Goal: Task Accomplishment & Management: Manage account settings

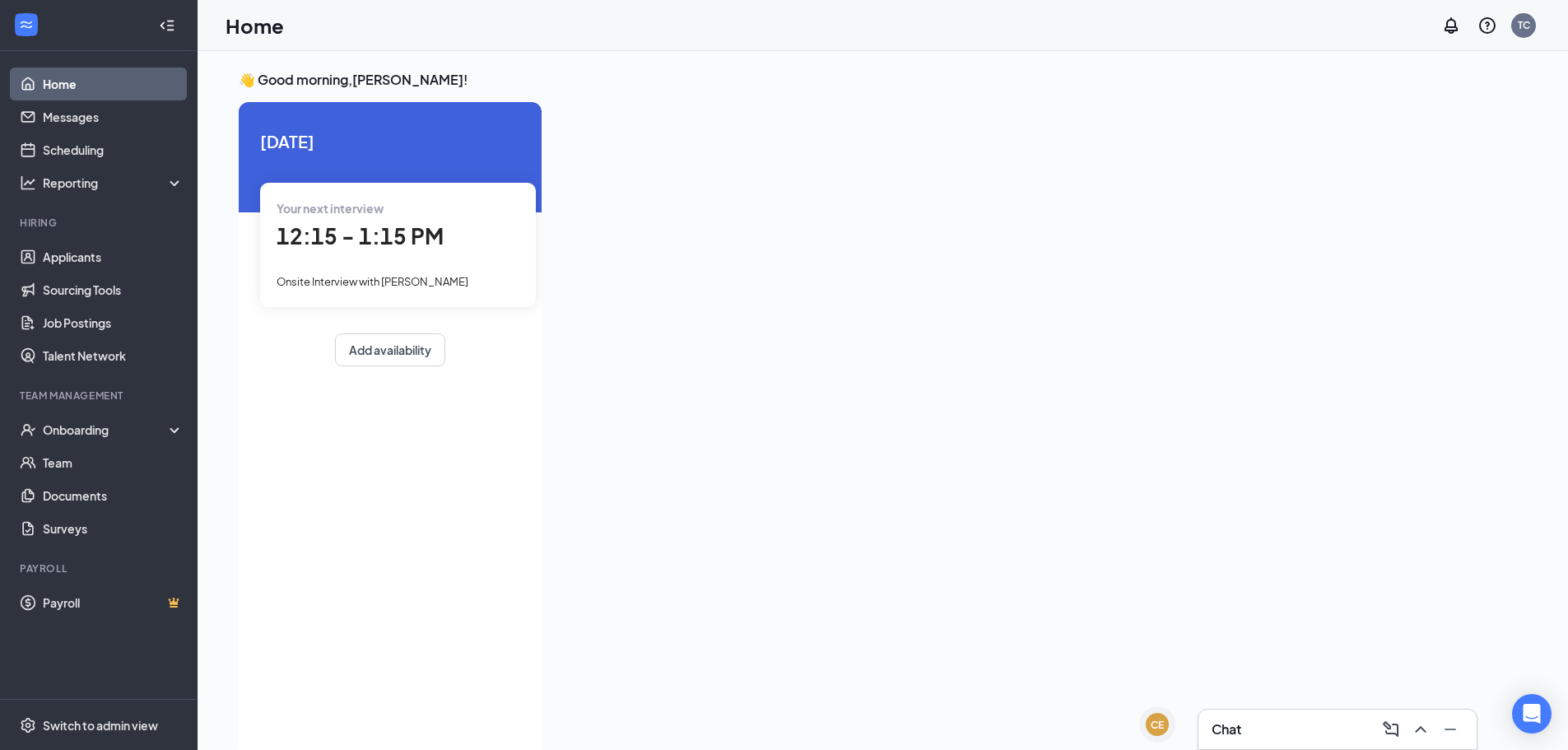
click at [97, 84] on link "Home" at bounding box center [113, 84] width 141 height 33
click at [66, 259] on link "Applicants" at bounding box center [113, 256] width 141 height 33
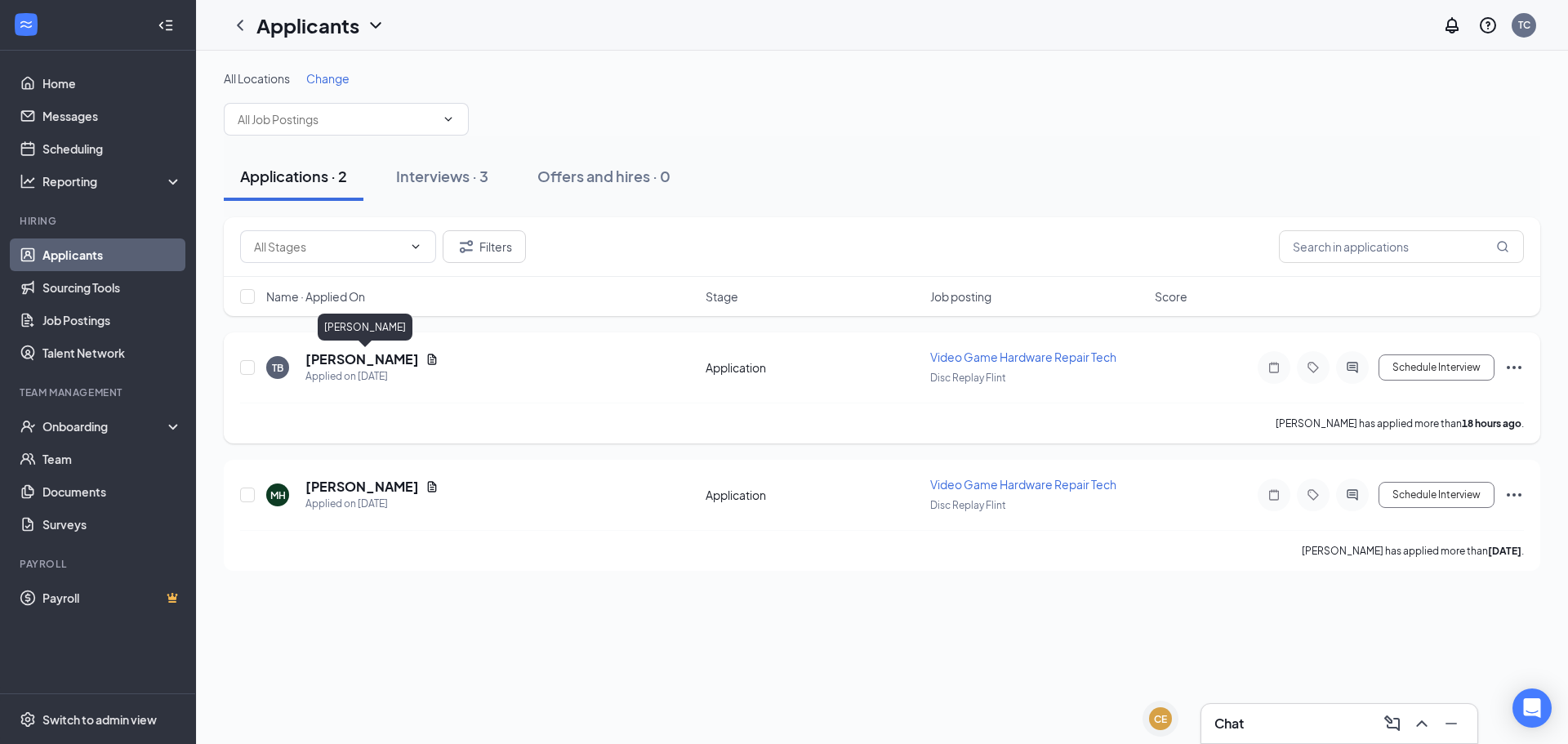
click at [398, 363] on h5 "[PERSON_NAME]" at bounding box center [362, 359] width 113 height 18
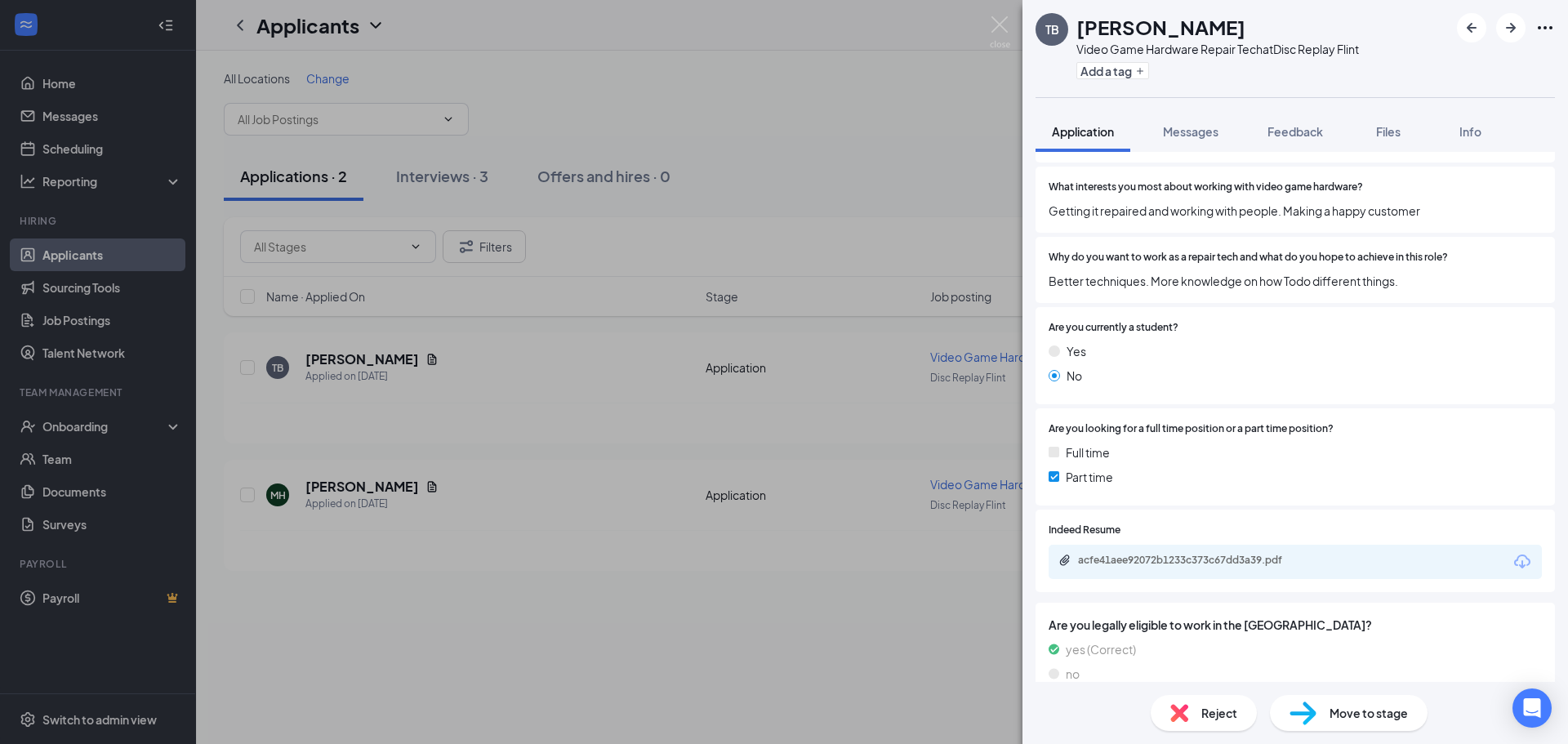
scroll to position [663, 0]
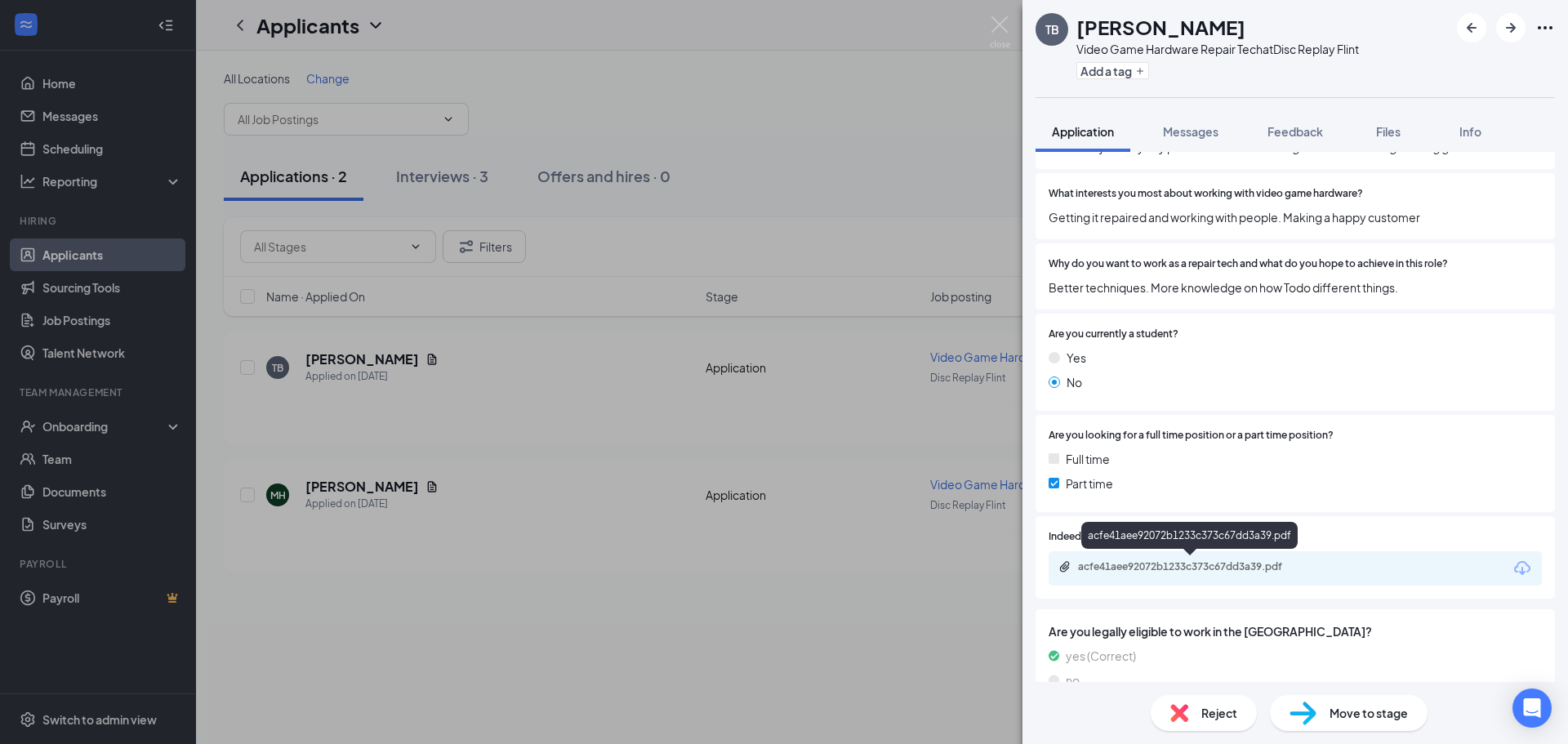
click at [1217, 566] on div "acfe41aee92072b1233c373c67dd3a39.pdf" at bounding box center [1192, 566] width 228 height 13
click at [1161, 135] on button "Messages" at bounding box center [1190, 131] width 88 height 41
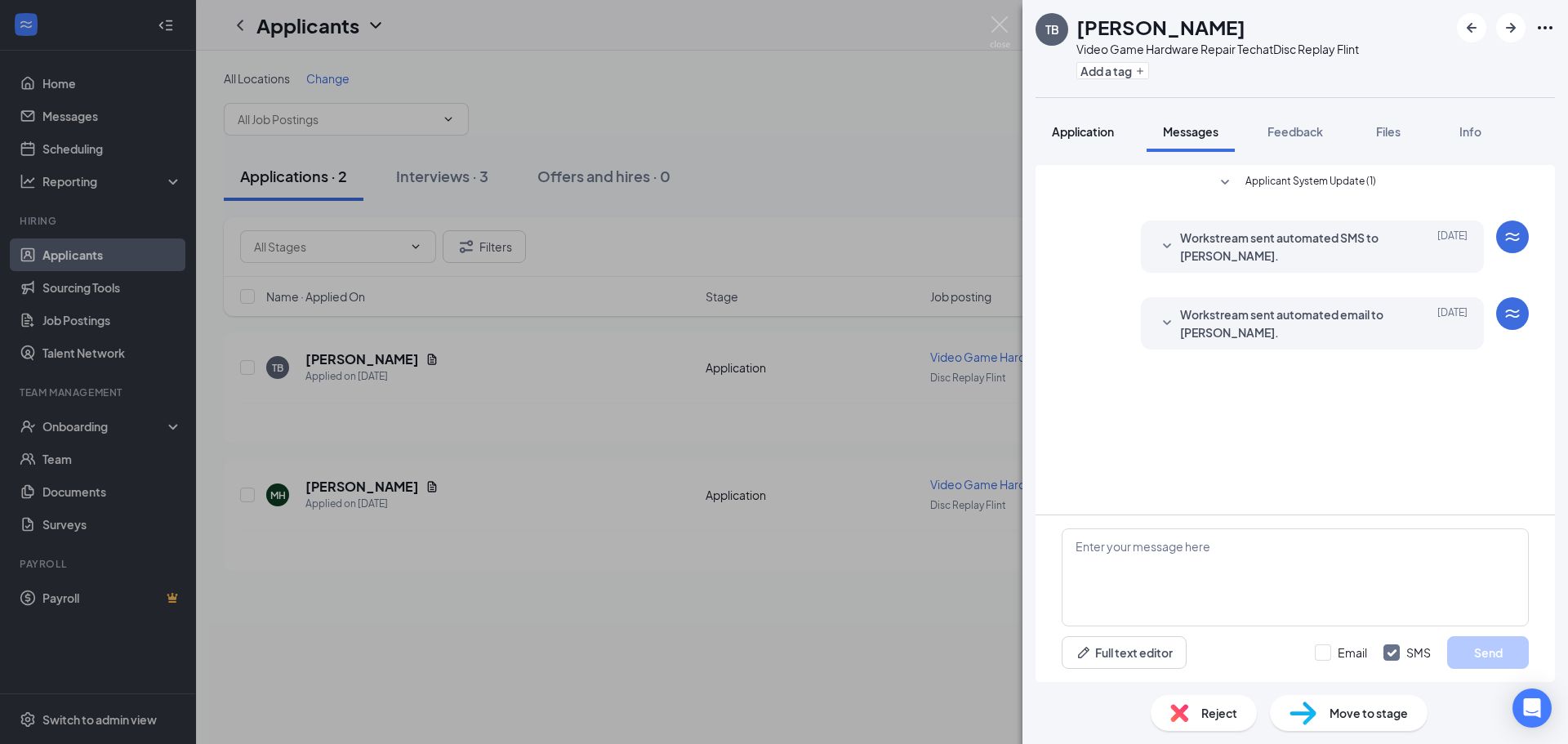
click at [1104, 121] on button "Application" at bounding box center [1082, 131] width 95 height 41
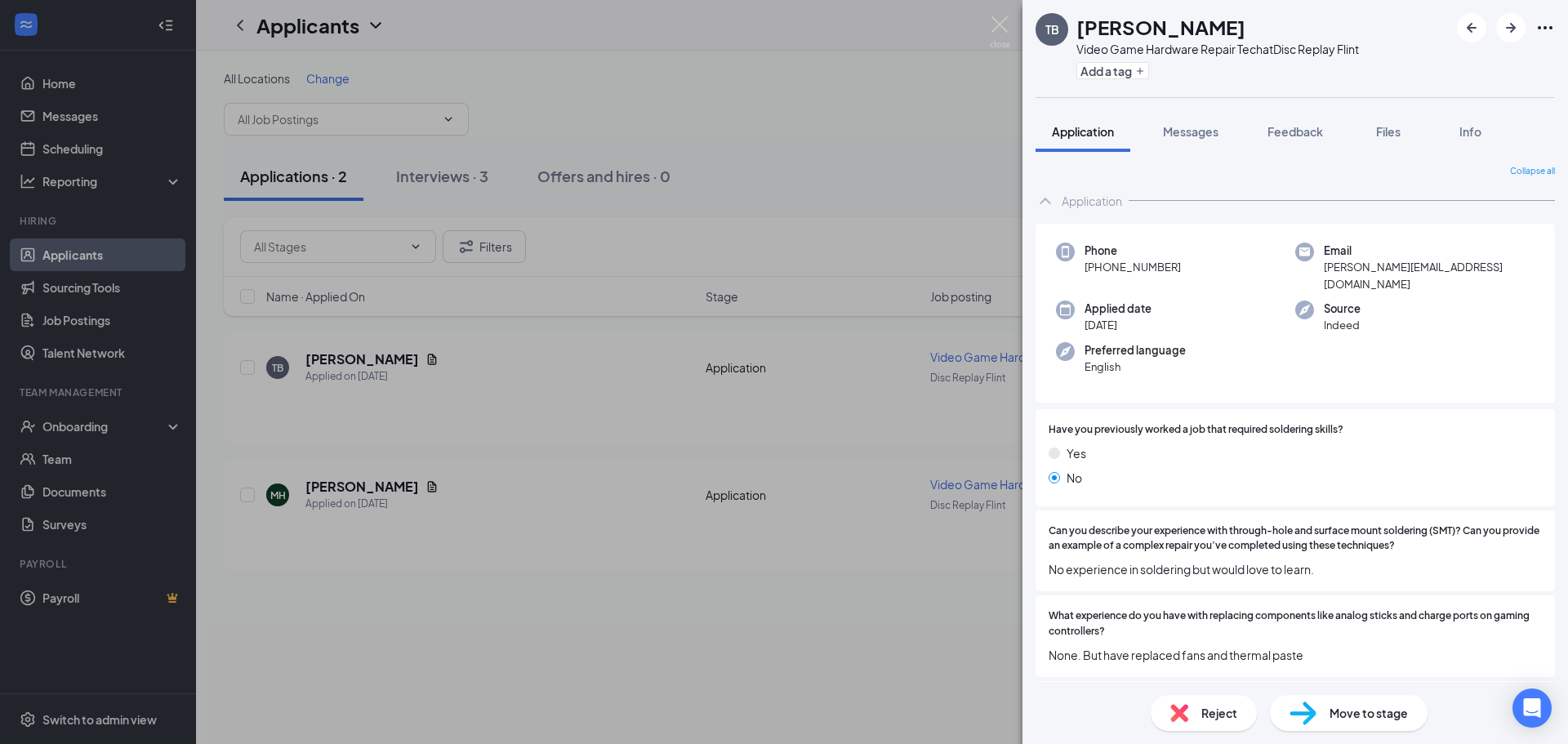
click at [765, 25] on div "TB [PERSON_NAME] Video Game Hardware Repair Tech at Disc Replay Flint Add a tag…" at bounding box center [784, 372] width 1568 height 744
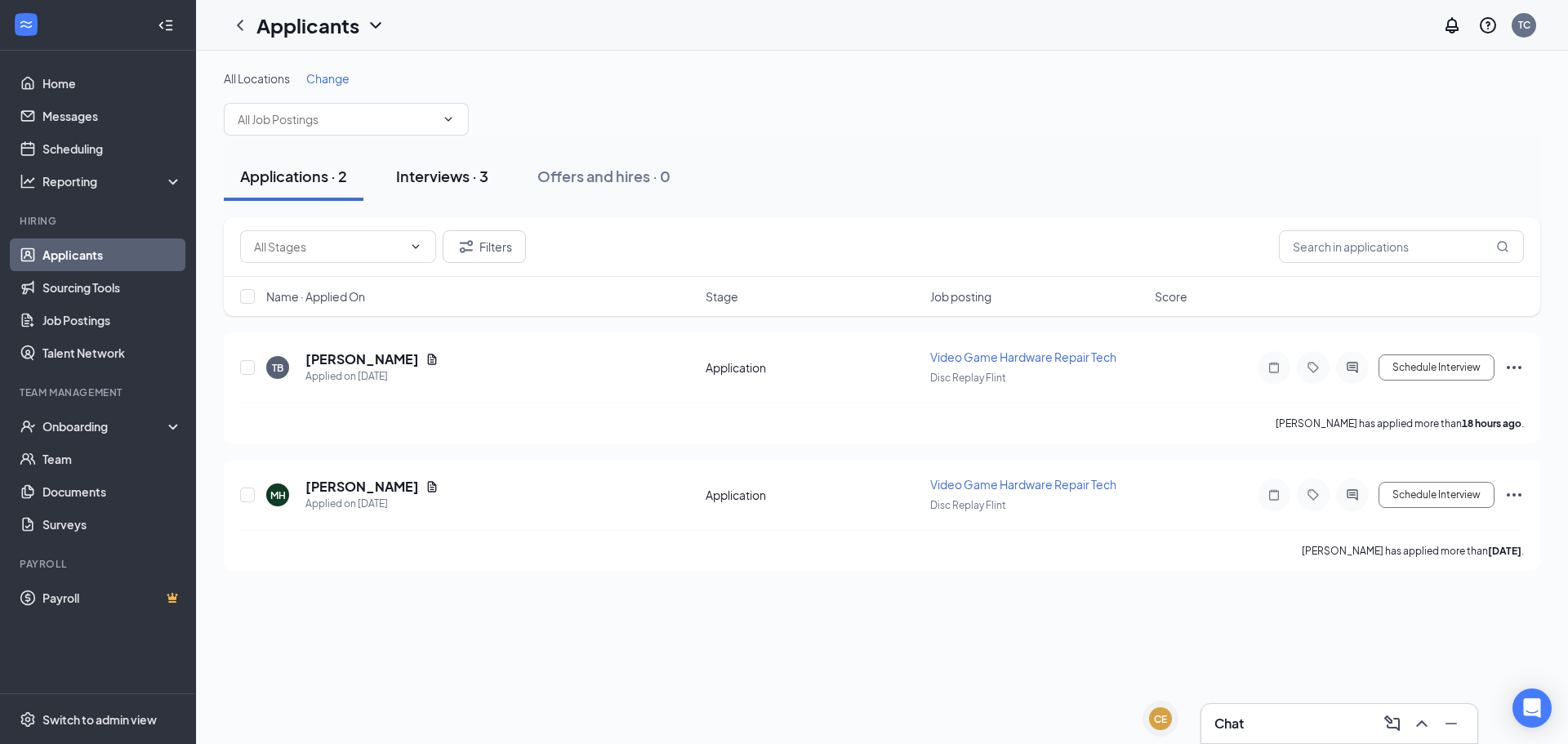
click at [460, 186] on button "Interviews · 3" at bounding box center [441, 176] width 125 height 49
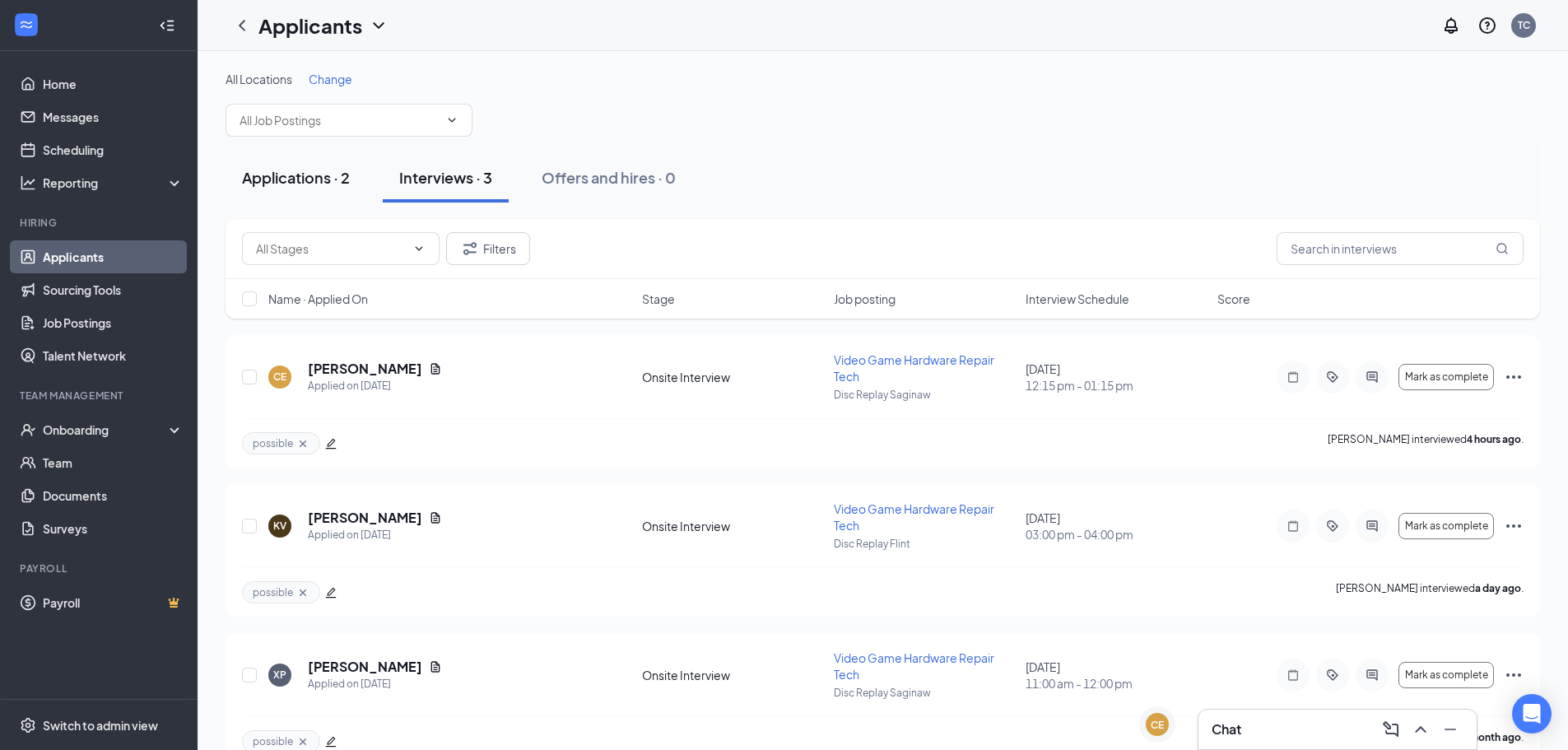
click at [322, 194] on button "Applications · 2" at bounding box center [296, 178] width 141 height 49
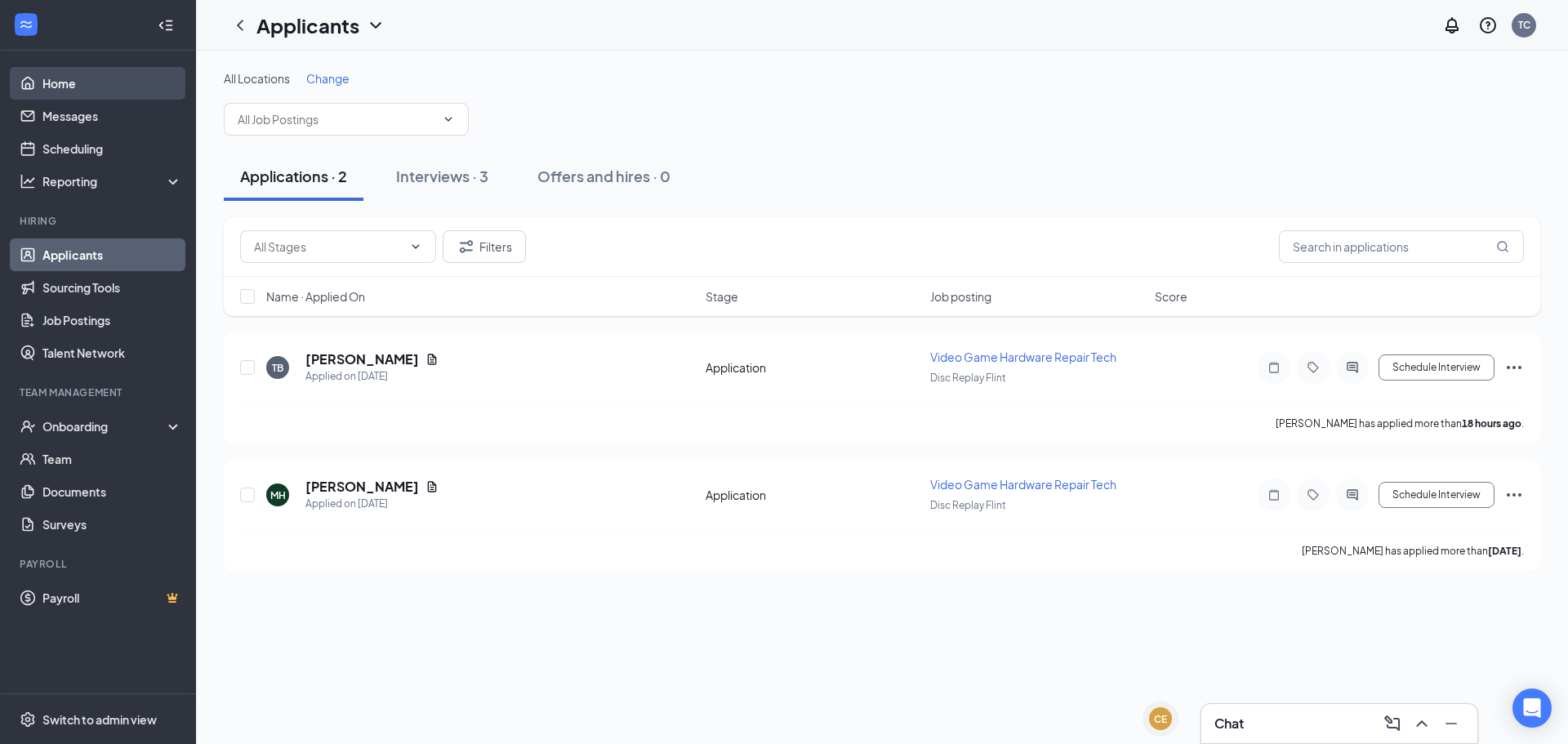
click at [65, 85] on link "Home" at bounding box center [112, 83] width 140 height 32
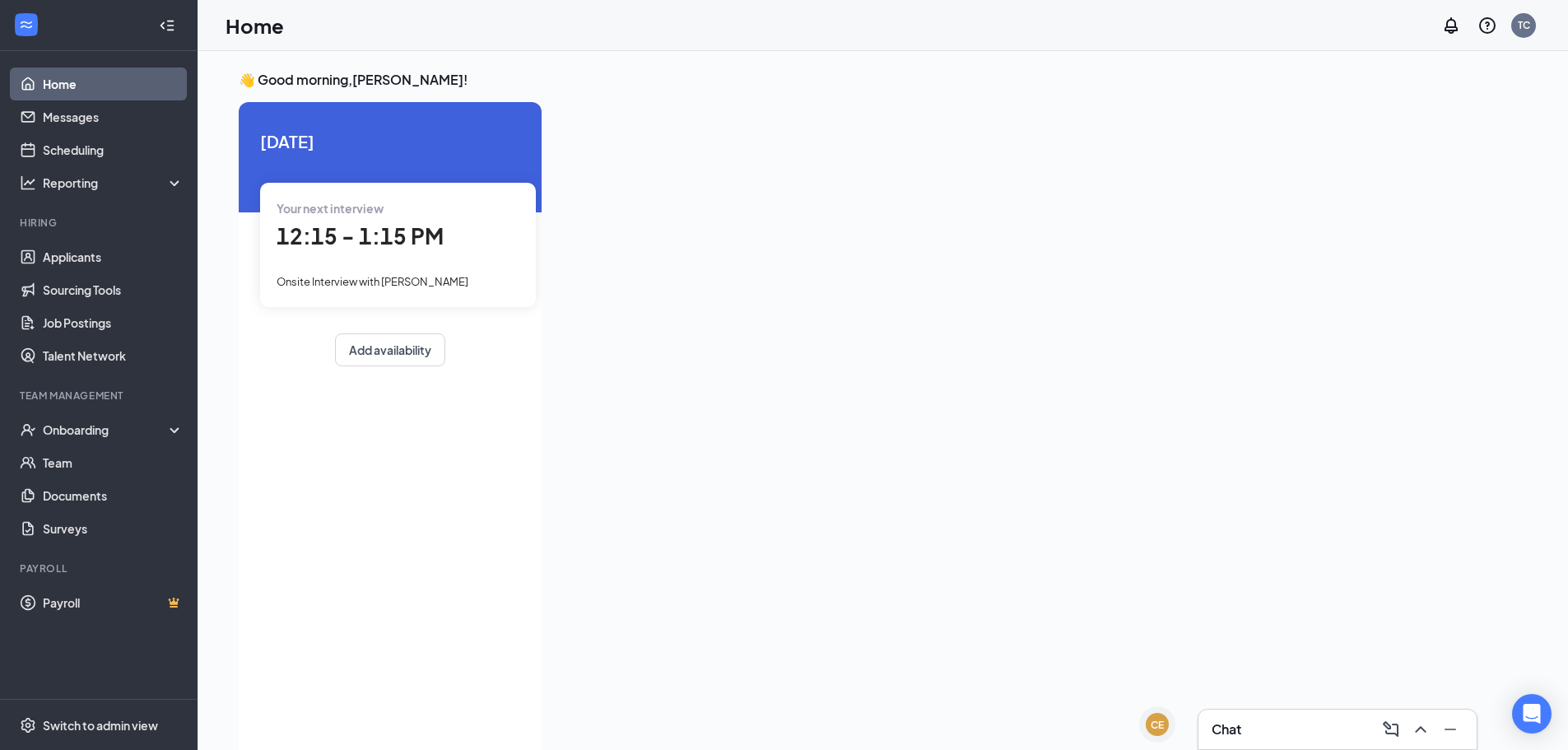
click at [91, 239] on li "Hiring Applicants Sourcing Tools Job Postings Talent Network" at bounding box center [98, 294] width 197 height 157
click at [108, 257] on link "Applicants" at bounding box center [113, 256] width 141 height 33
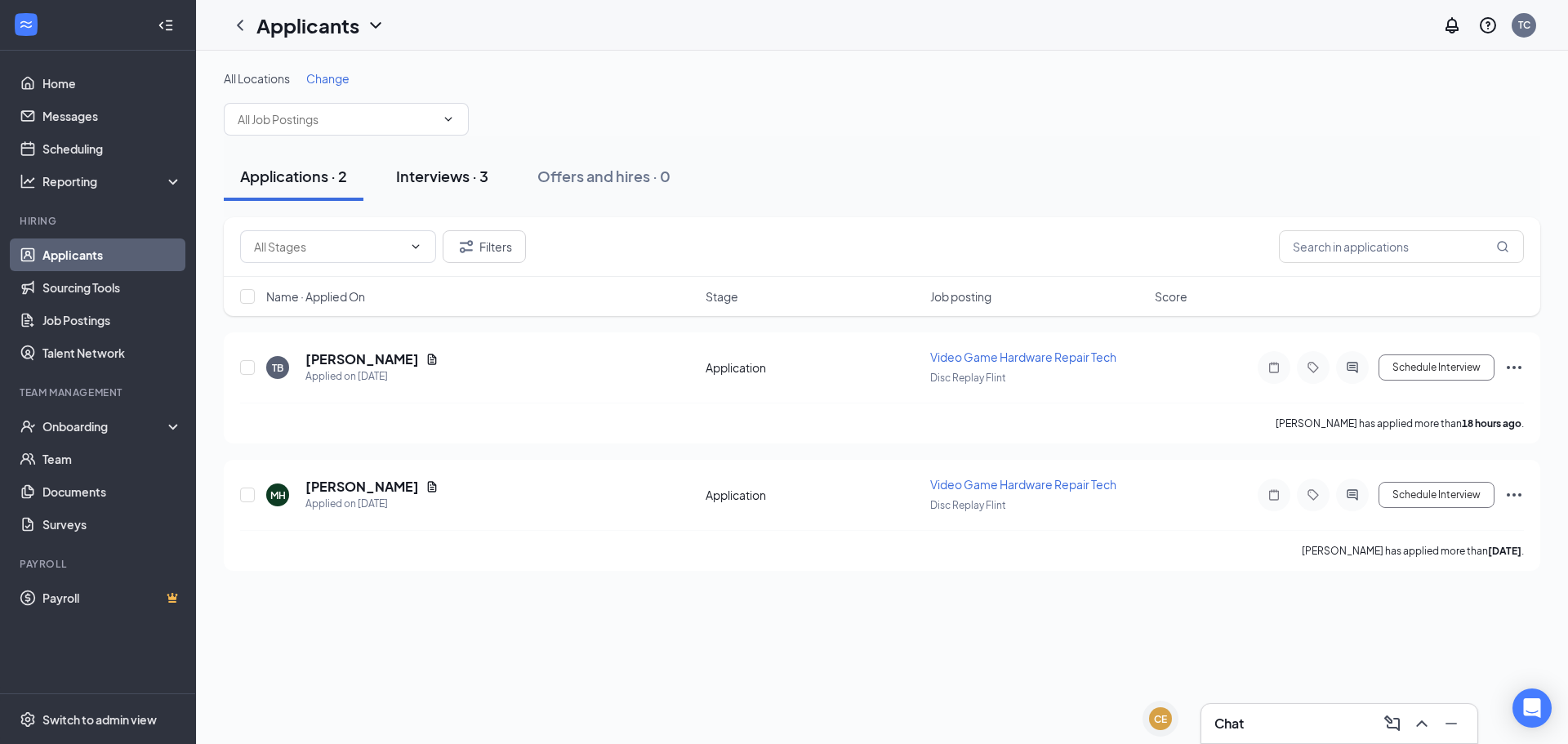
click at [436, 196] on button "Interviews · 3" at bounding box center [441, 176] width 125 height 49
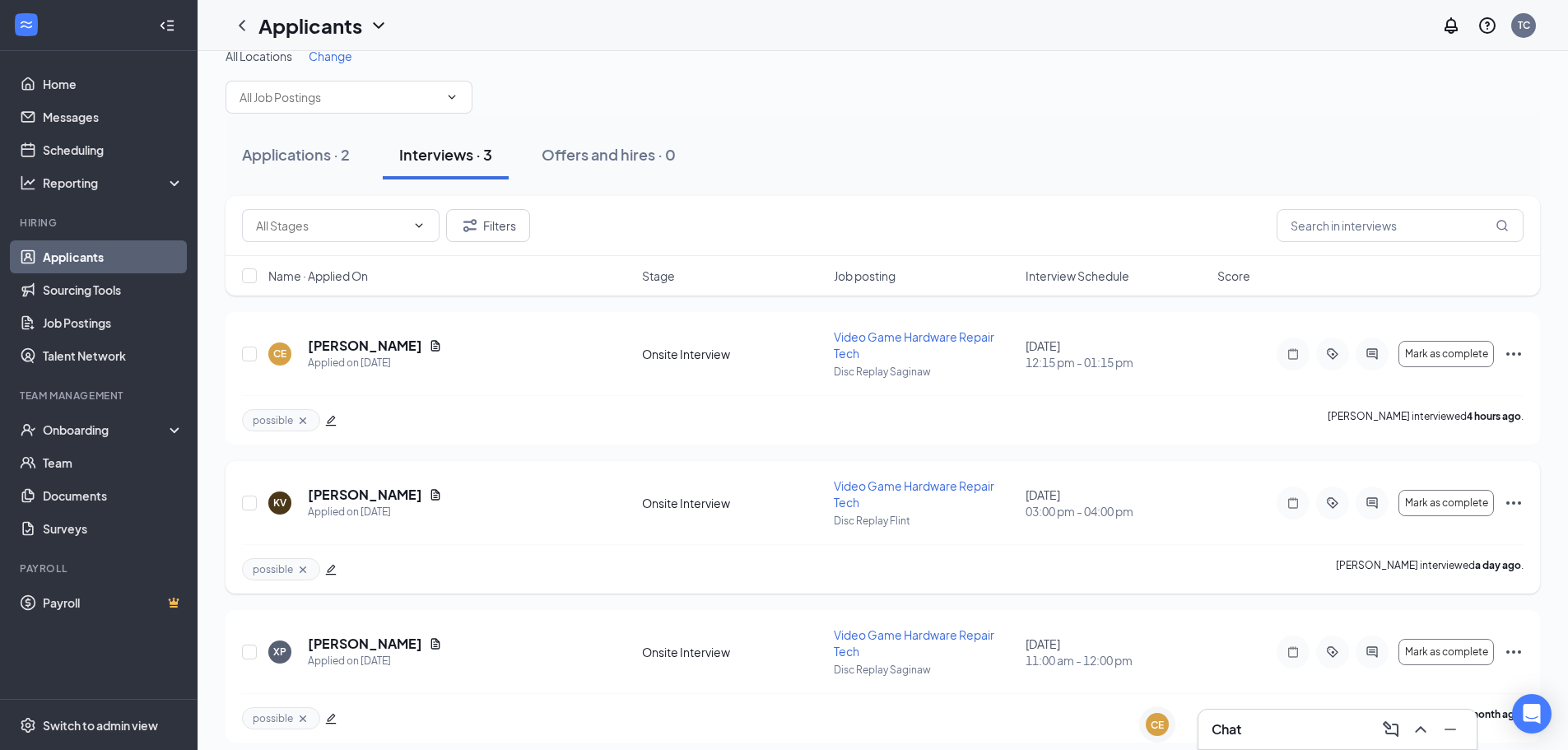
scroll to position [35, 0]
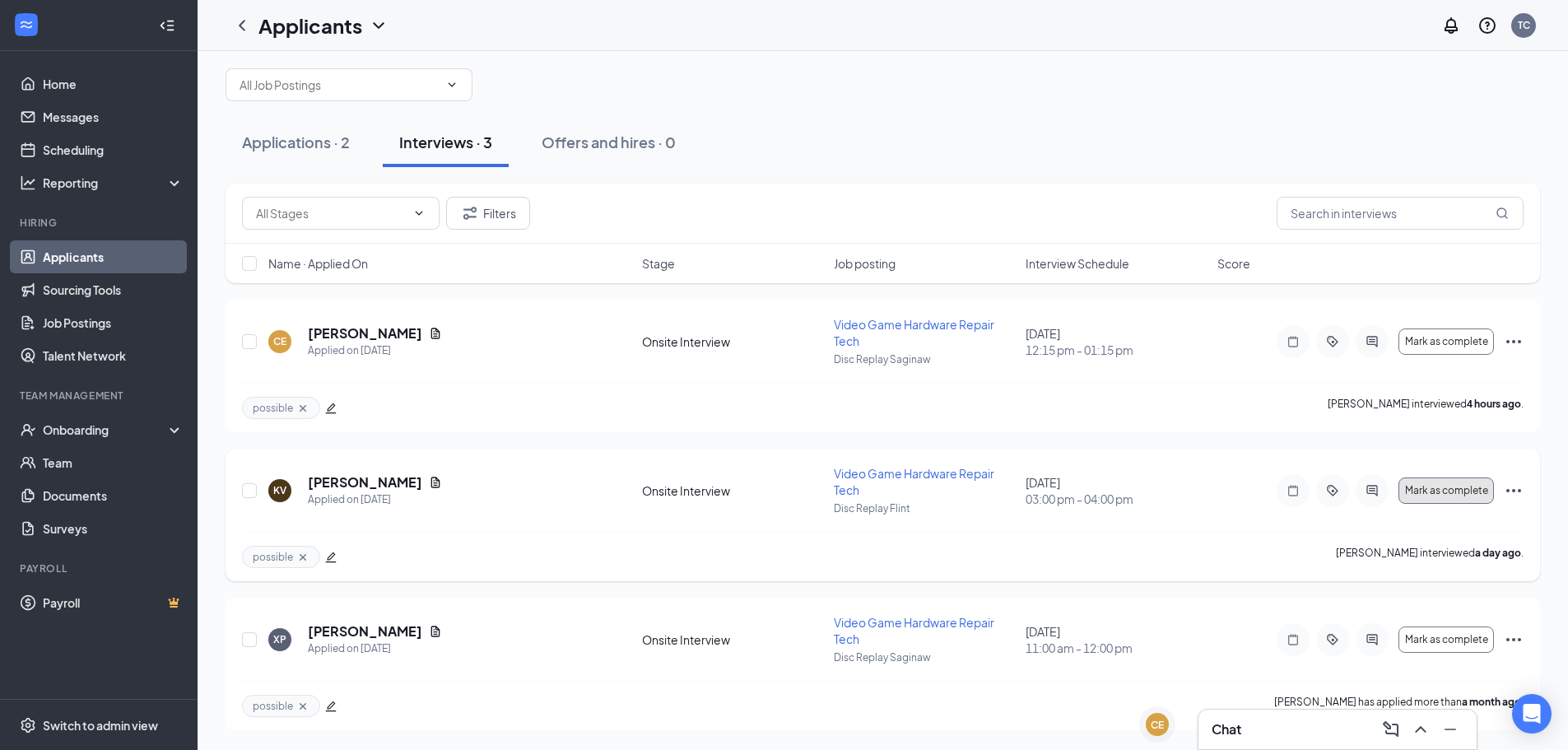
click at [1442, 499] on button "Mark as complete" at bounding box center [1446, 491] width 96 height 26
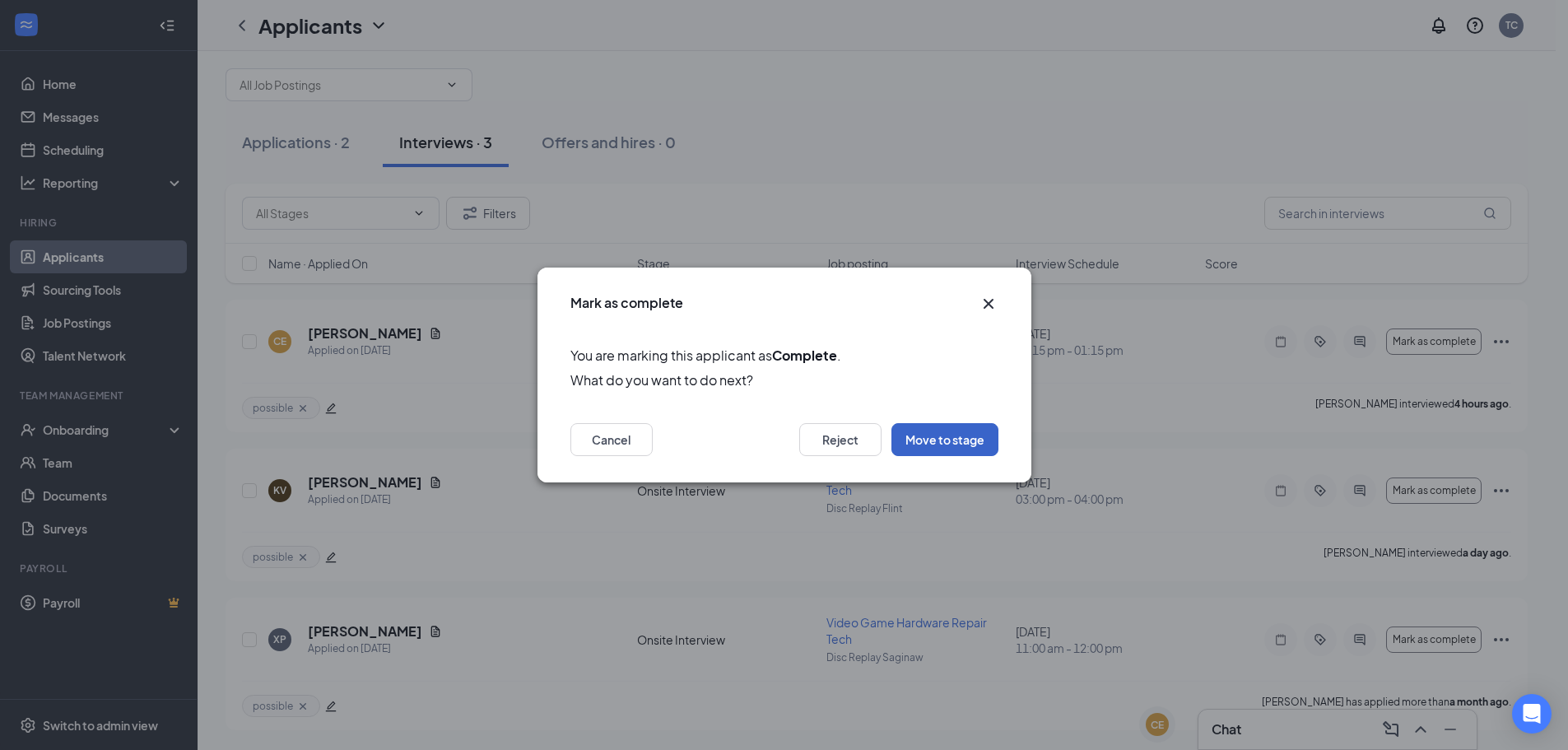
click at [951, 444] on button "Move to stage" at bounding box center [945, 439] width 107 height 33
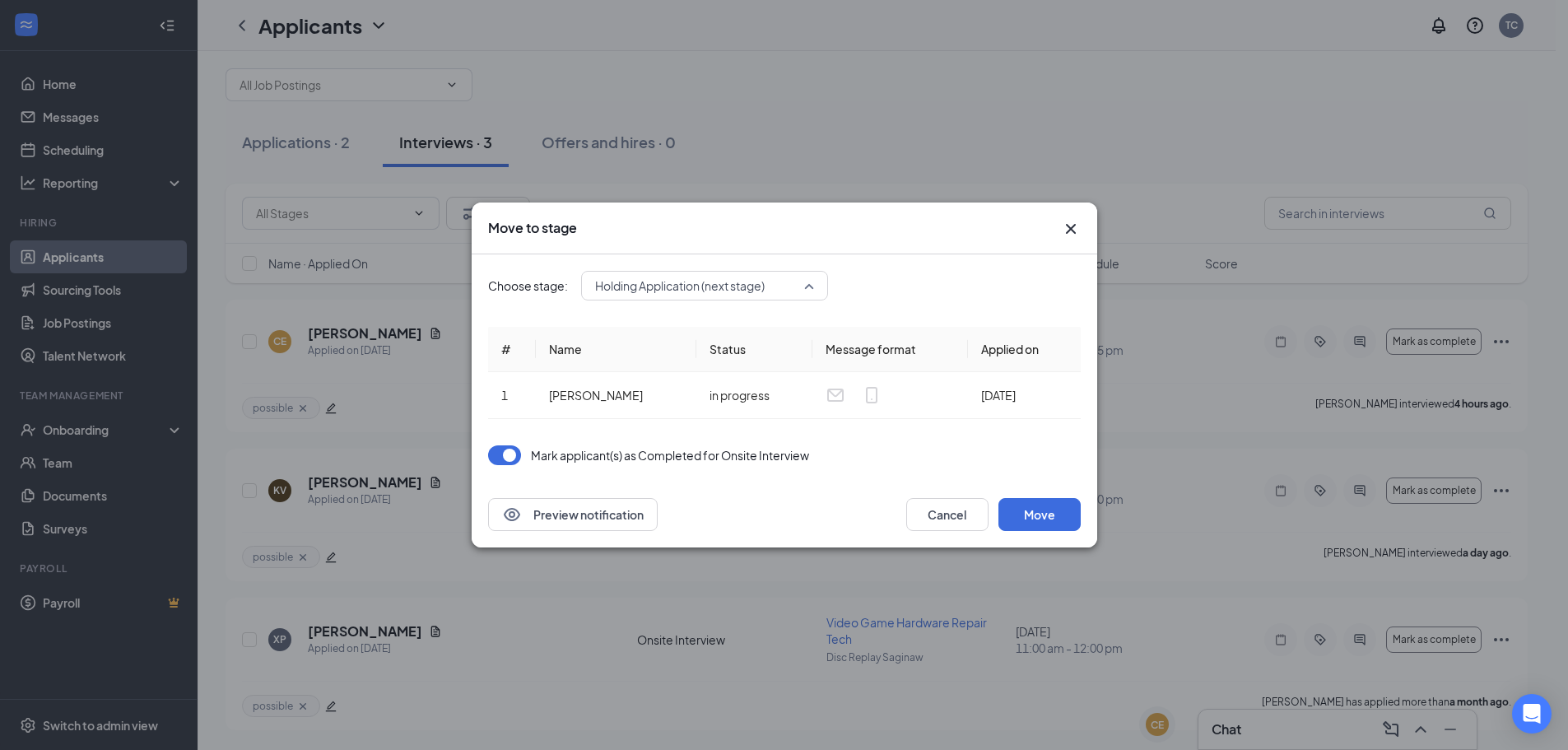
click at [721, 280] on span "Holding Application (next stage)" at bounding box center [679, 286] width 170 height 25
click at [759, 309] on div "Choose stage: Holding Application (next stage) 4040096 3521191 4040097 Applicat…" at bounding box center [784, 368] width 592 height 227
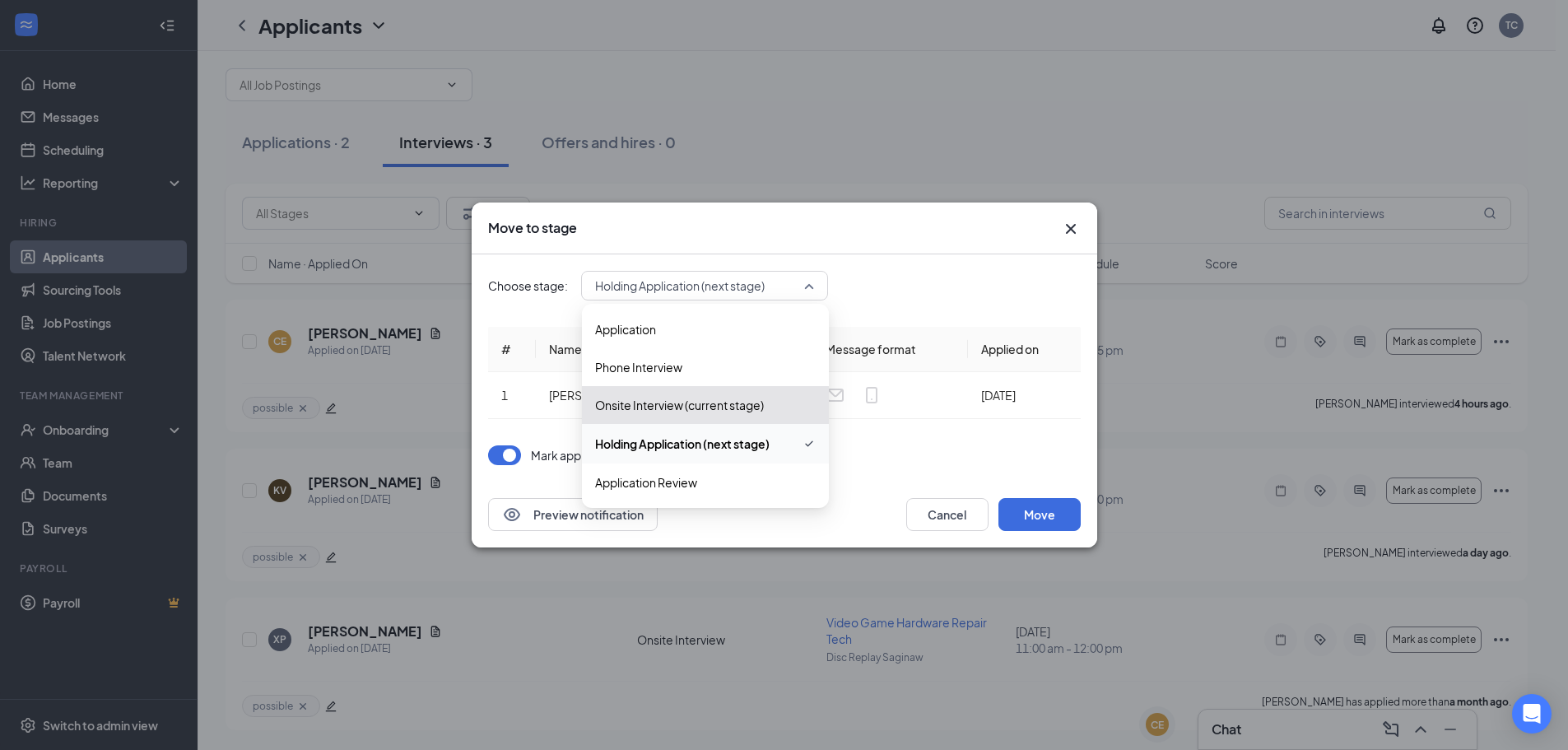
click at [746, 296] on span "Holding Application (next stage)" at bounding box center [679, 286] width 170 height 25
click at [757, 300] on div "Holding Application (next stage)" at bounding box center [704, 286] width 247 height 30
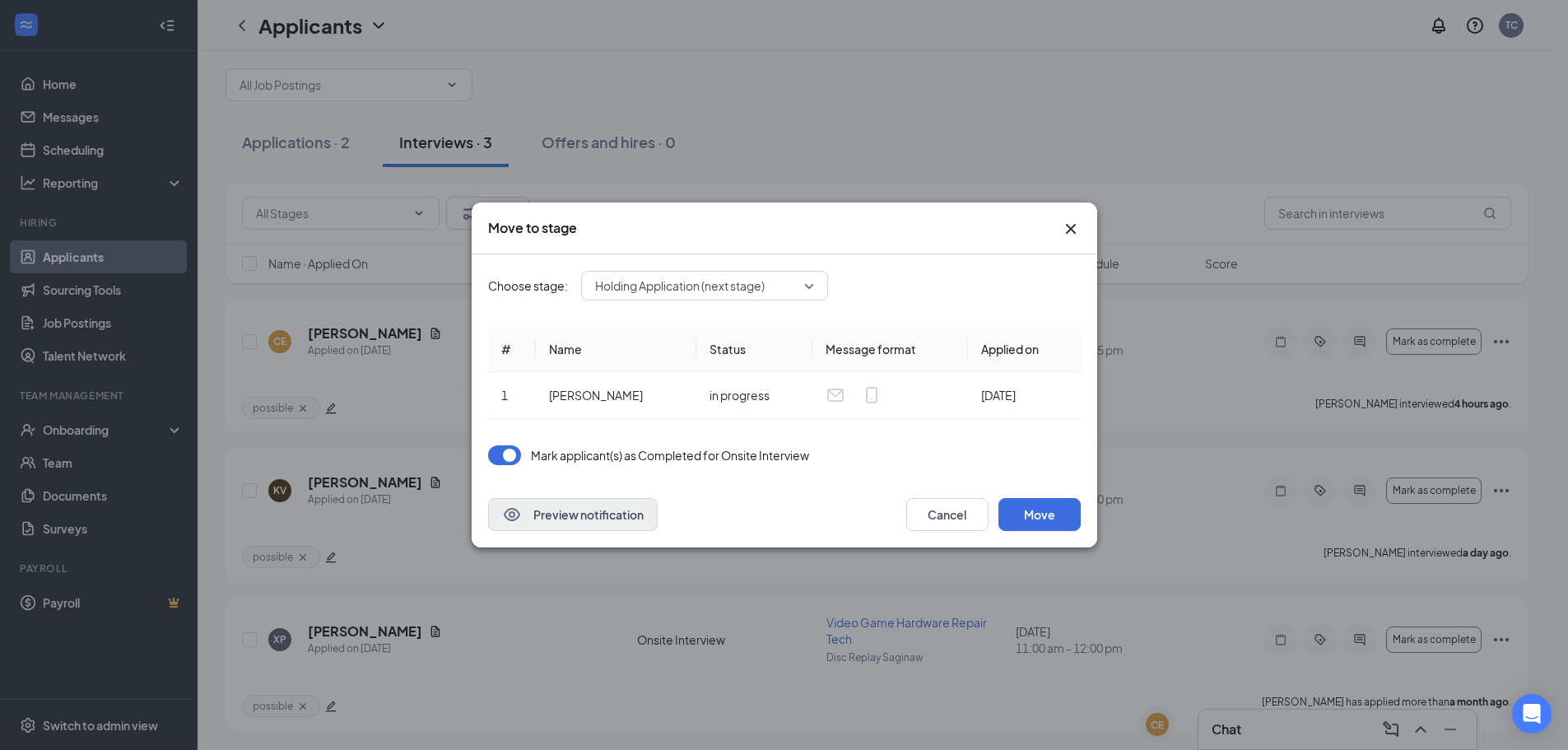
click at [640, 529] on div "Preview notification Cancel Move" at bounding box center [785, 514] width 626 height 66
click at [642, 523] on button "Preview notification" at bounding box center [572, 514] width 170 height 33
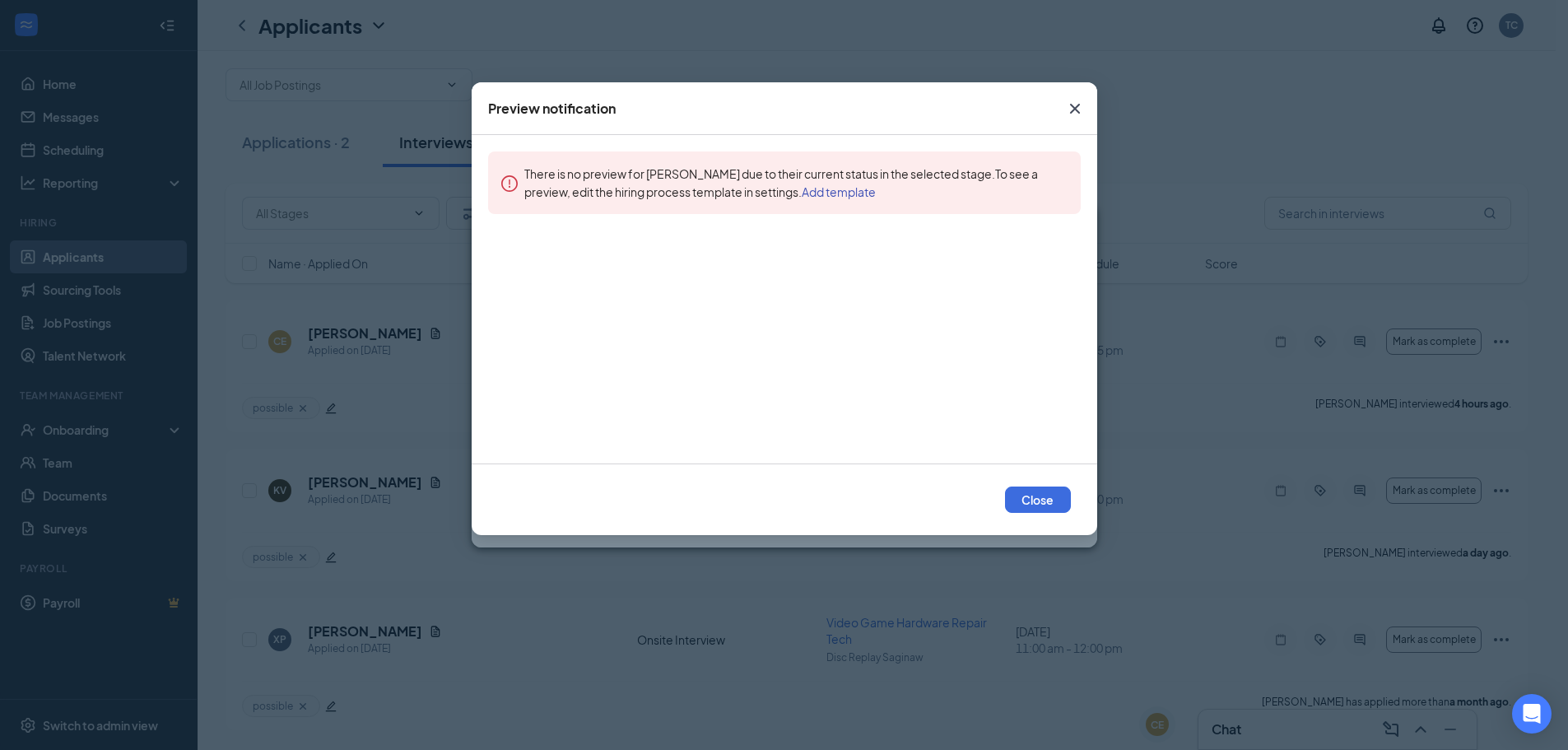
click at [1003, 499] on div "Close" at bounding box center [784, 499] width 592 height 26
click at [1026, 508] on button "Close" at bounding box center [1037, 499] width 66 height 26
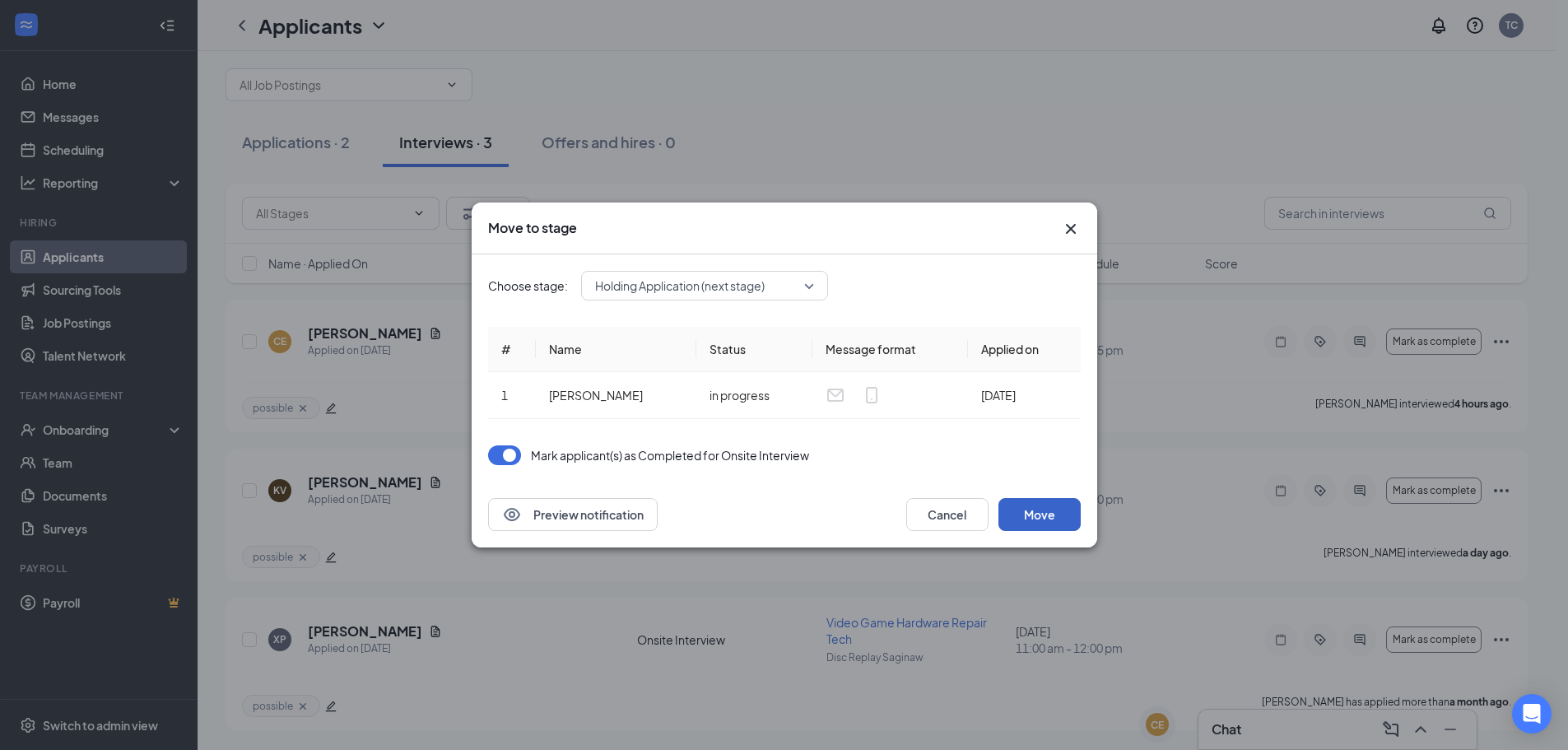
drag, startPoint x: 1019, startPoint y: 513, endPoint x: 889, endPoint y: 475, distance: 135.4
click at [899, 479] on div "Move to stage Choose stage: Holding Application (next stage) 4040096 3521191 40…" at bounding box center [785, 375] width 626 height 345
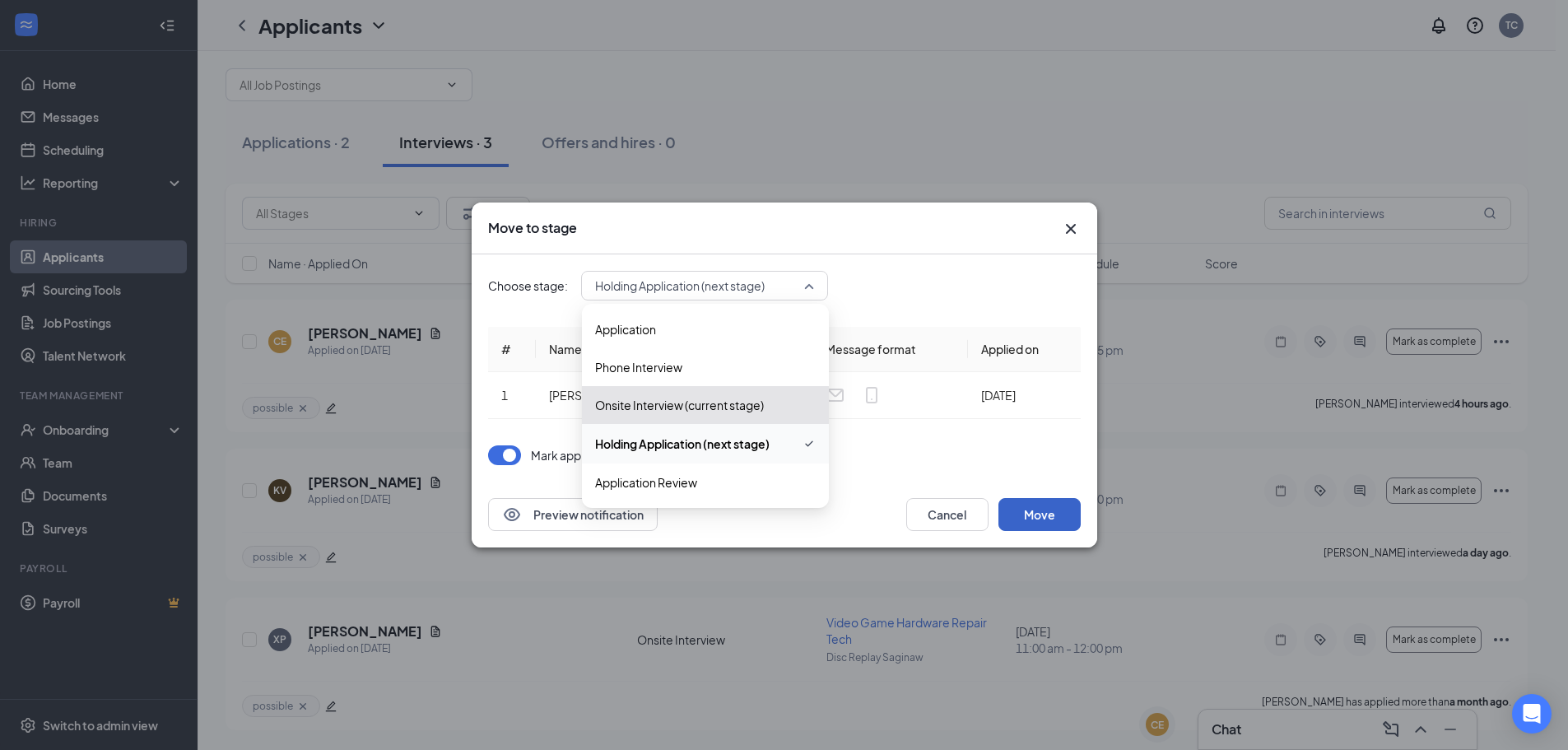
click at [728, 293] on span "Holding Application (next stage)" at bounding box center [679, 286] width 170 height 25
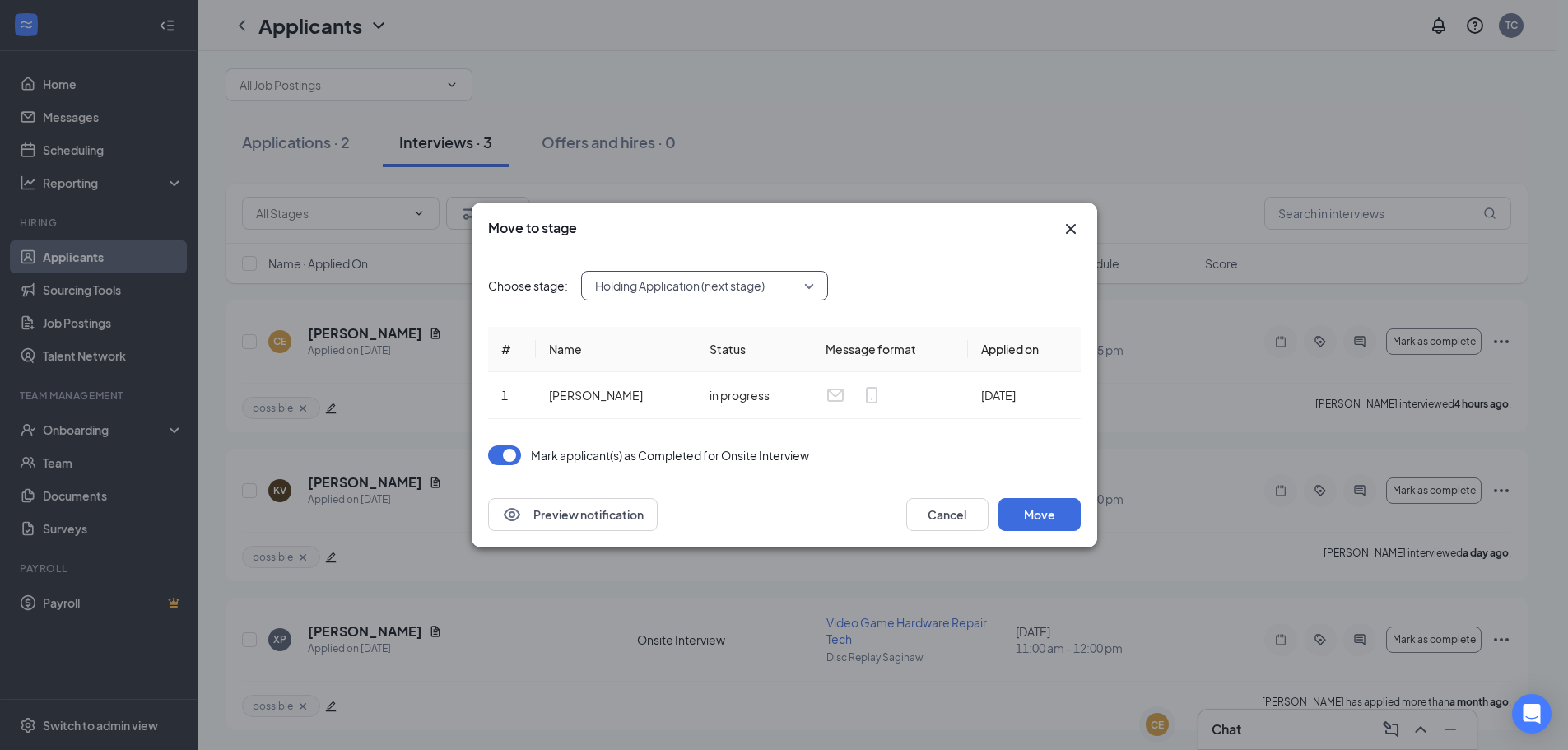
click at [728, 294] on span "Holding Application (next stage)" at bounding box center [679, 286] width 170 height 25
click at [1066, 511] on button "Move" at bounding box center [1040, 514] width 83 height 33
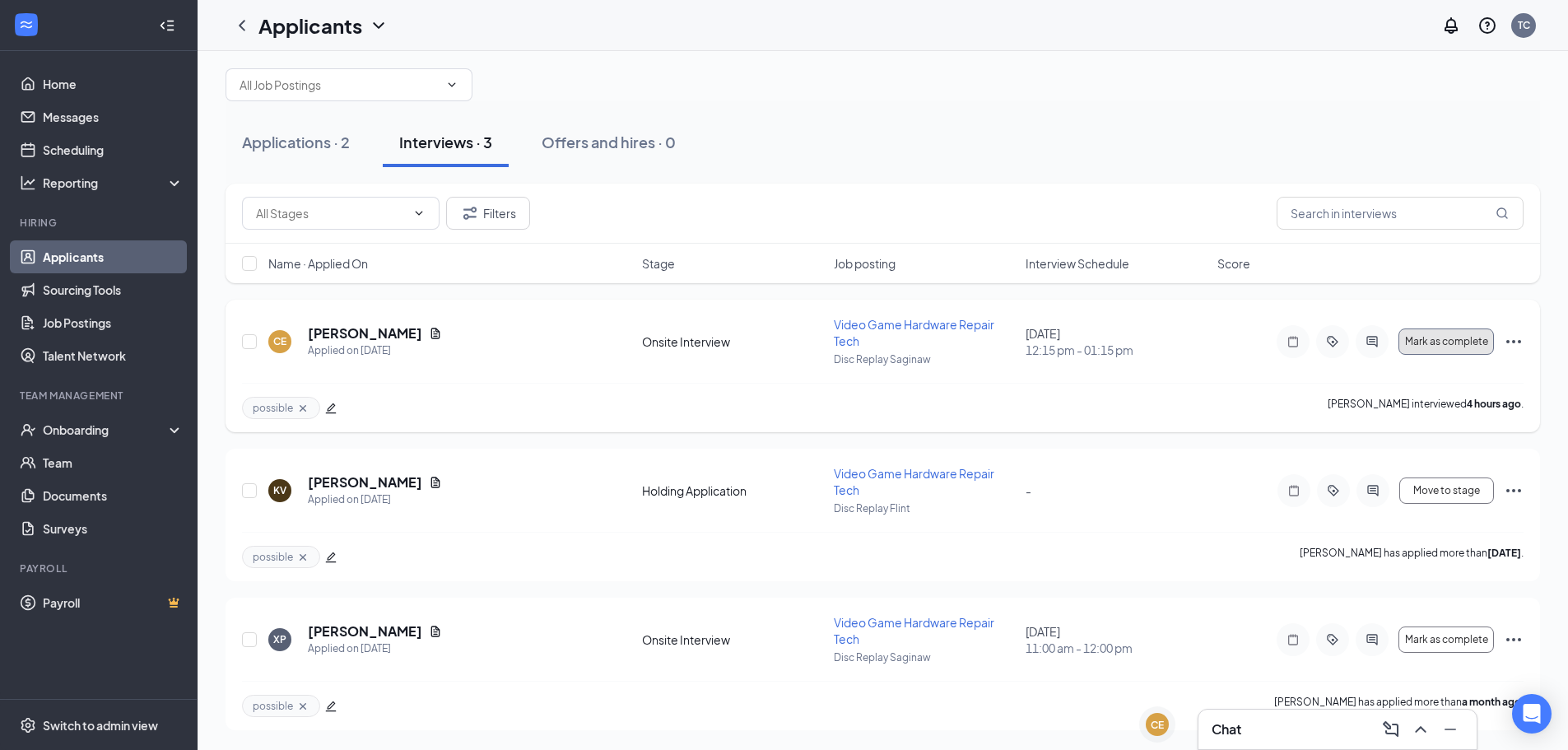
click at [1455, 344] on span "Mark as complete" at bounding box center [1446, 341] width 83 height 11
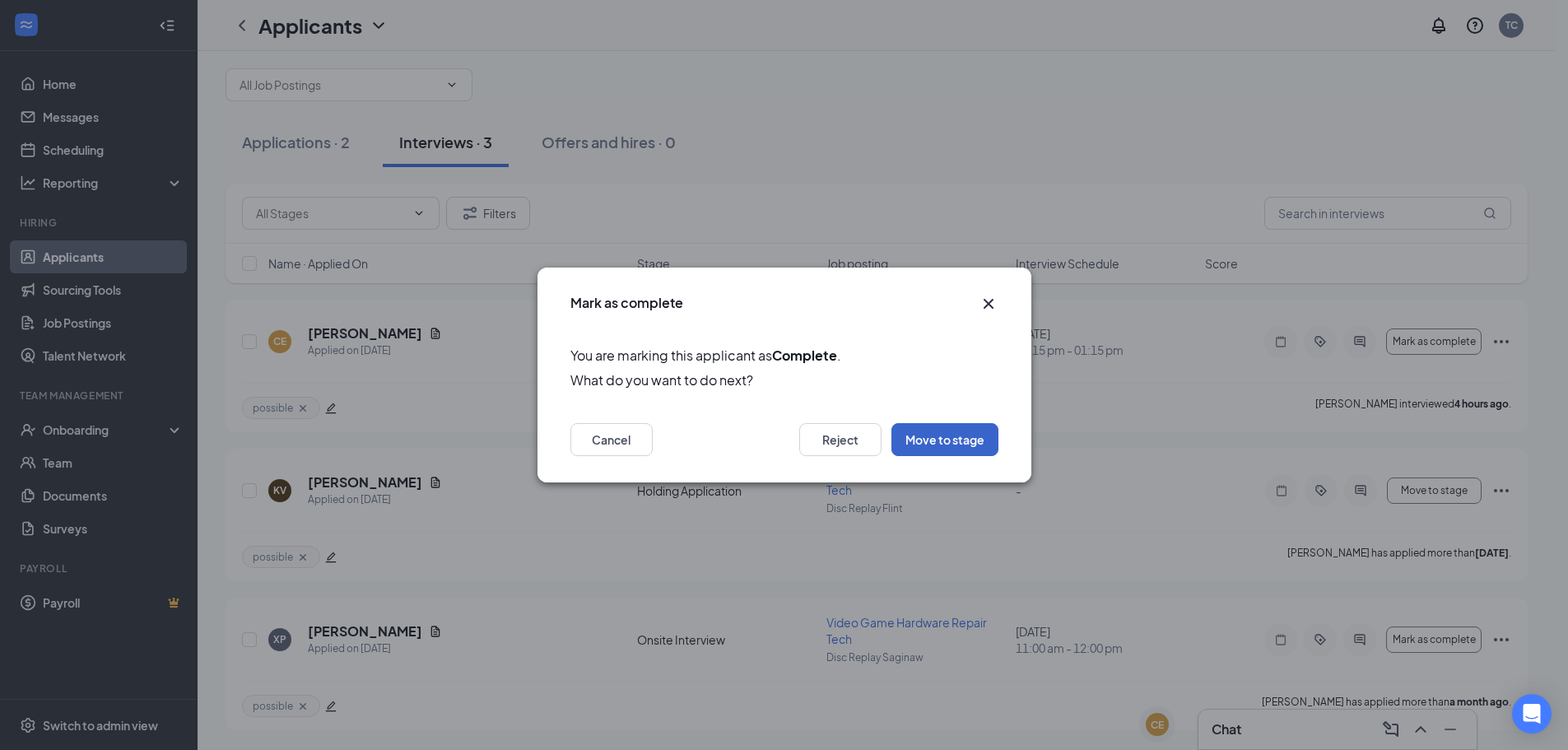
click at [961, 441] on button "Move to stage" at bounding box center [945, 439] width 107 height 33
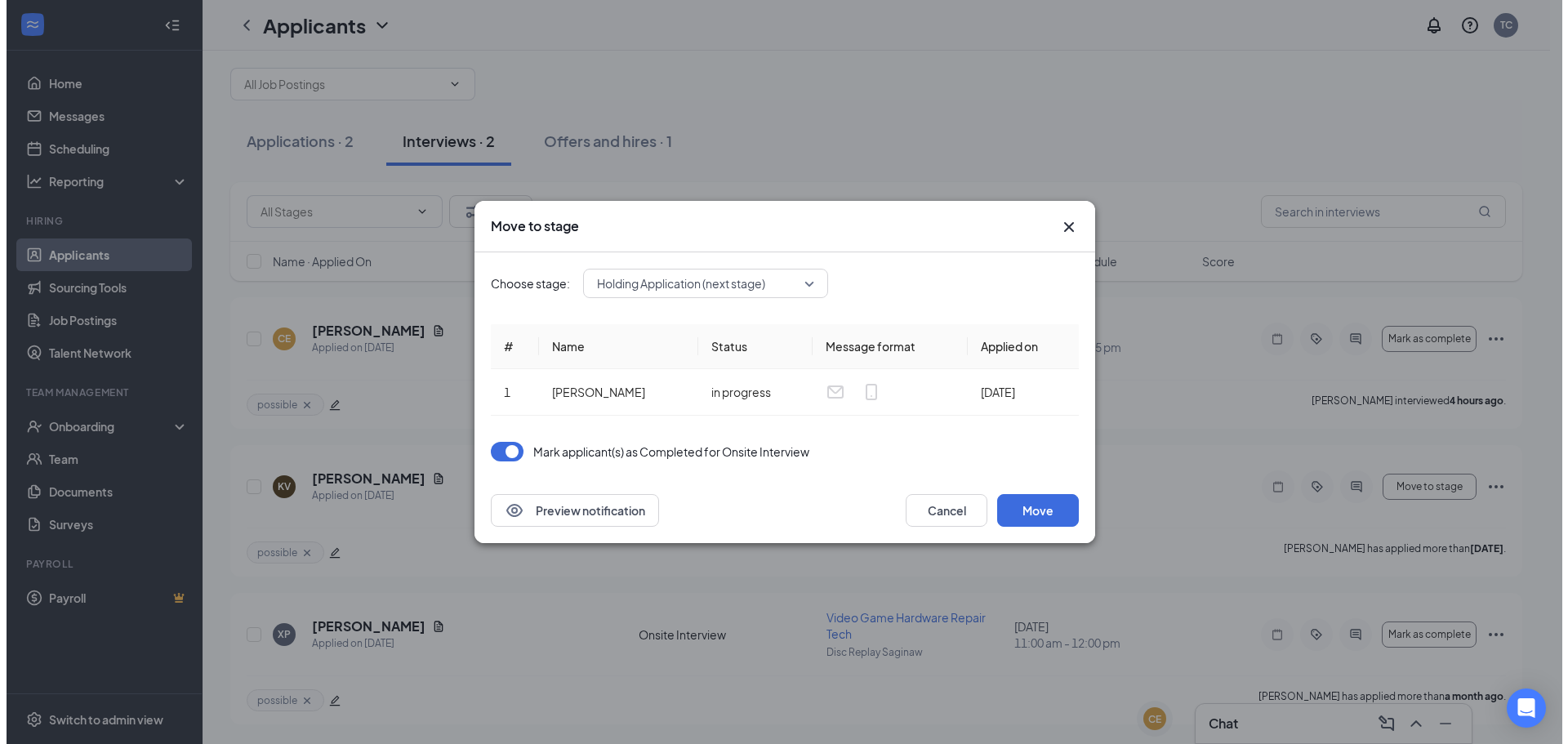
scroll to position [0, 0]
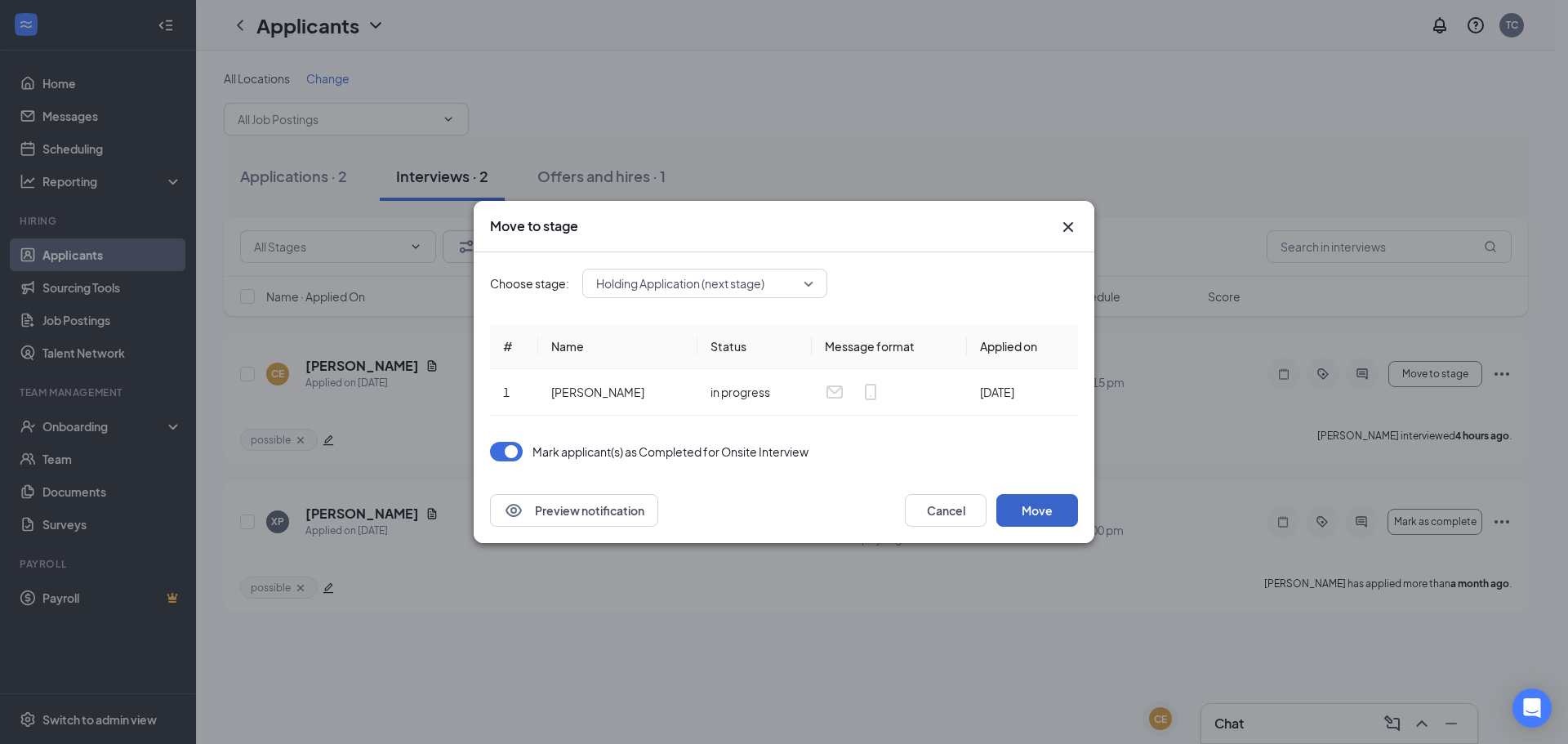
click at [1040, 518] on button "Move" at bounding box center [1037, 510] width 82 height 32
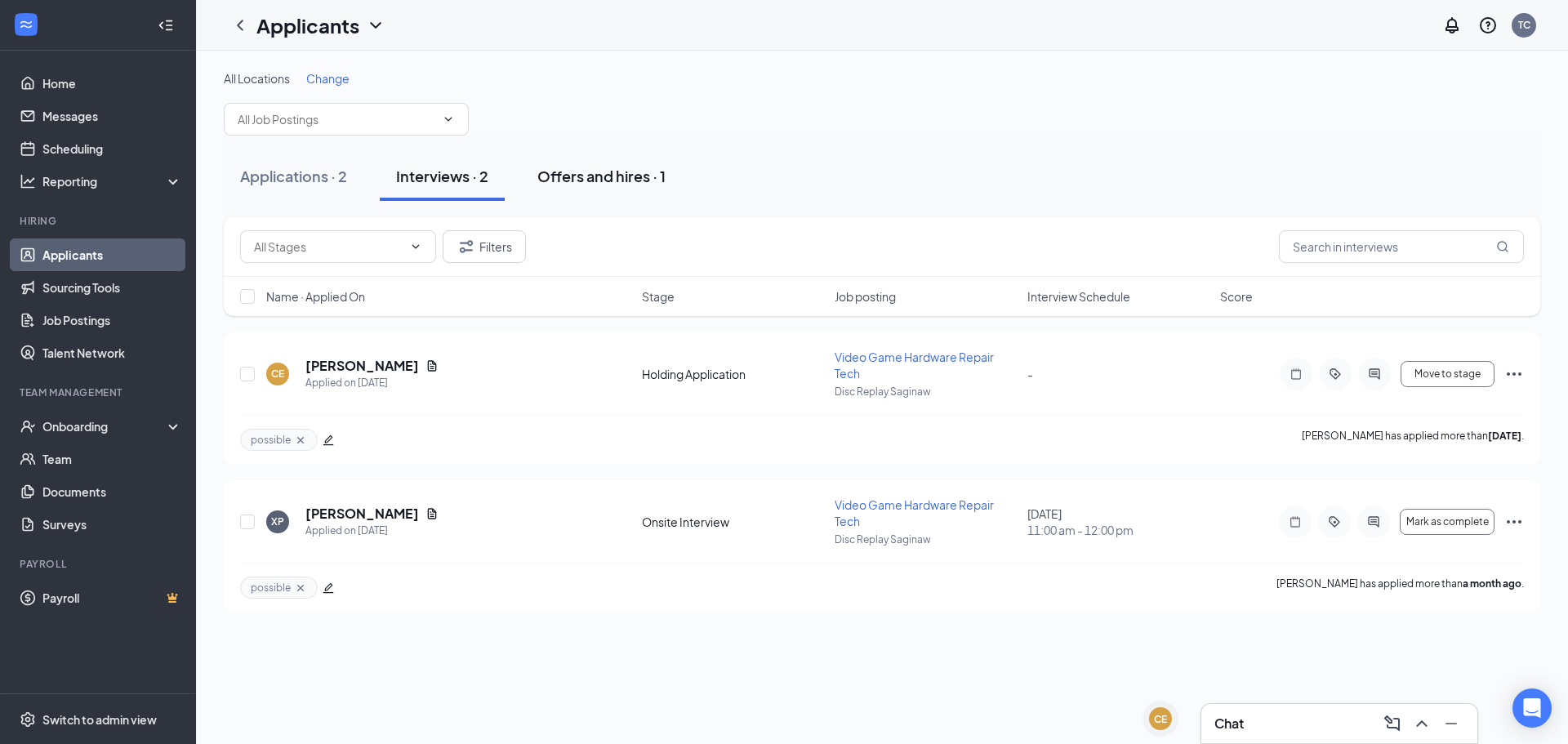
click at [583, 167] on div "Offers and hires · 1" at bounding box center [601, 175] width 128 height 20
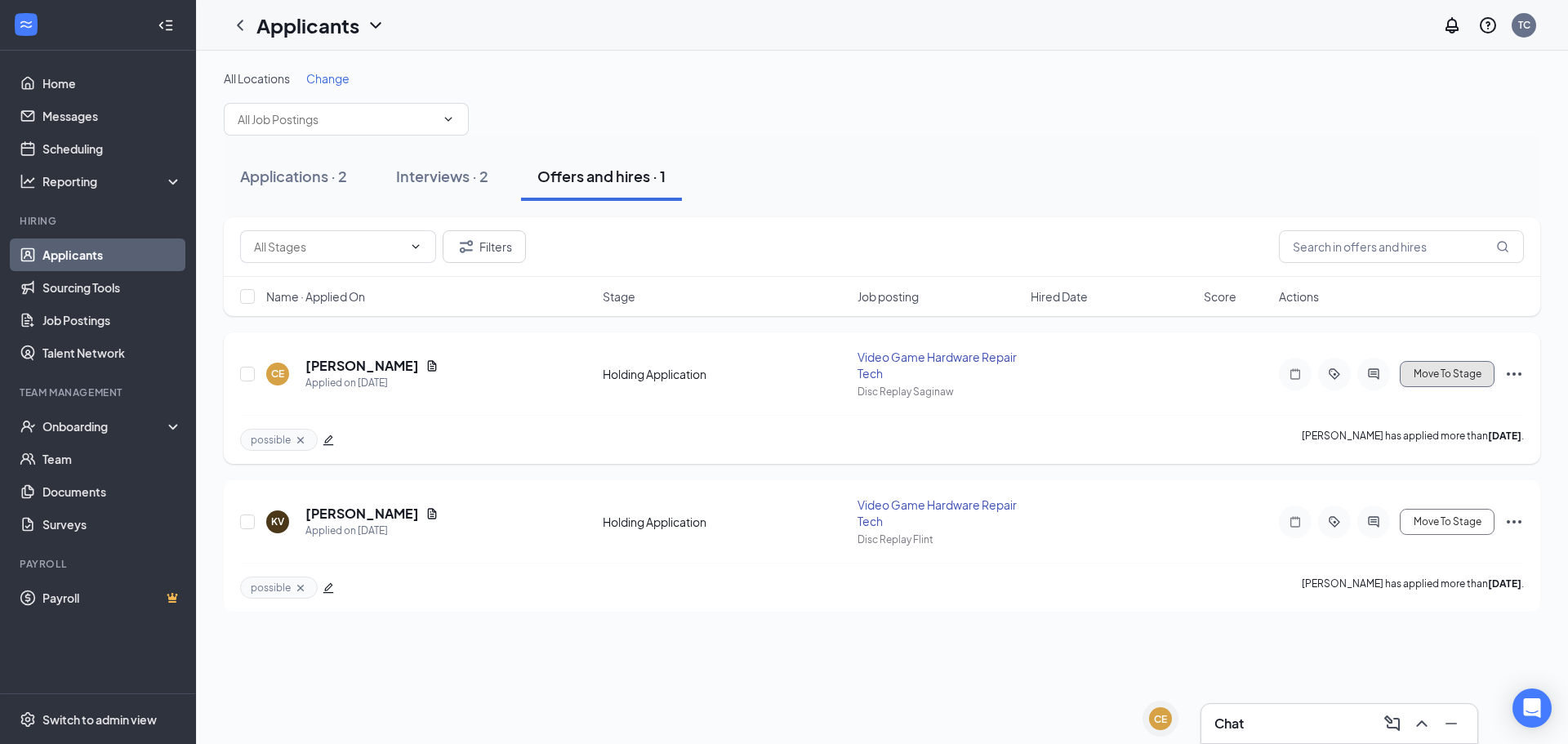
click at [1425, 375] on span "Move To Stage" at bounding box center [1448, 373] width 68 height 11
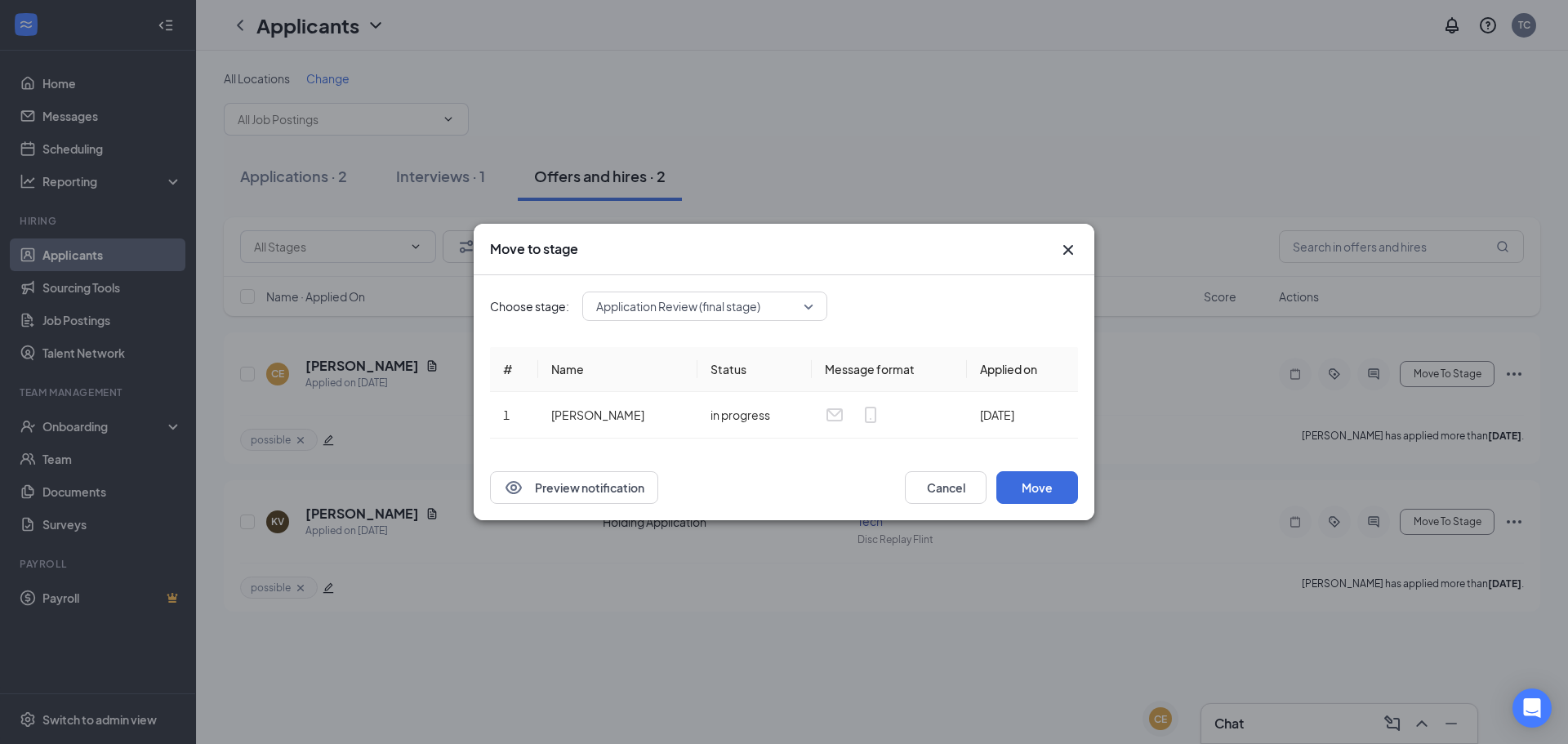
click at [748, 310] on div "Application Review (final stage)" at bounding box center [705, 306] width 245 height 30
click at [950, 294] on div "Choose stage: Application Review (final stage) 3521191 4040097 Application Phon…" at bounding box center [784, 306] width 588 height 30
click at [1052, 254] on div "Move to stage" at bounding box center [784, 249] width 588 height 18
click at [1083, 246] on div "Move to stage" at bounding box center [784, 249] width 621 height 51
click at [1072, 247] on icon "Cross" at bounding box center [1067, 249] width 10 height 10
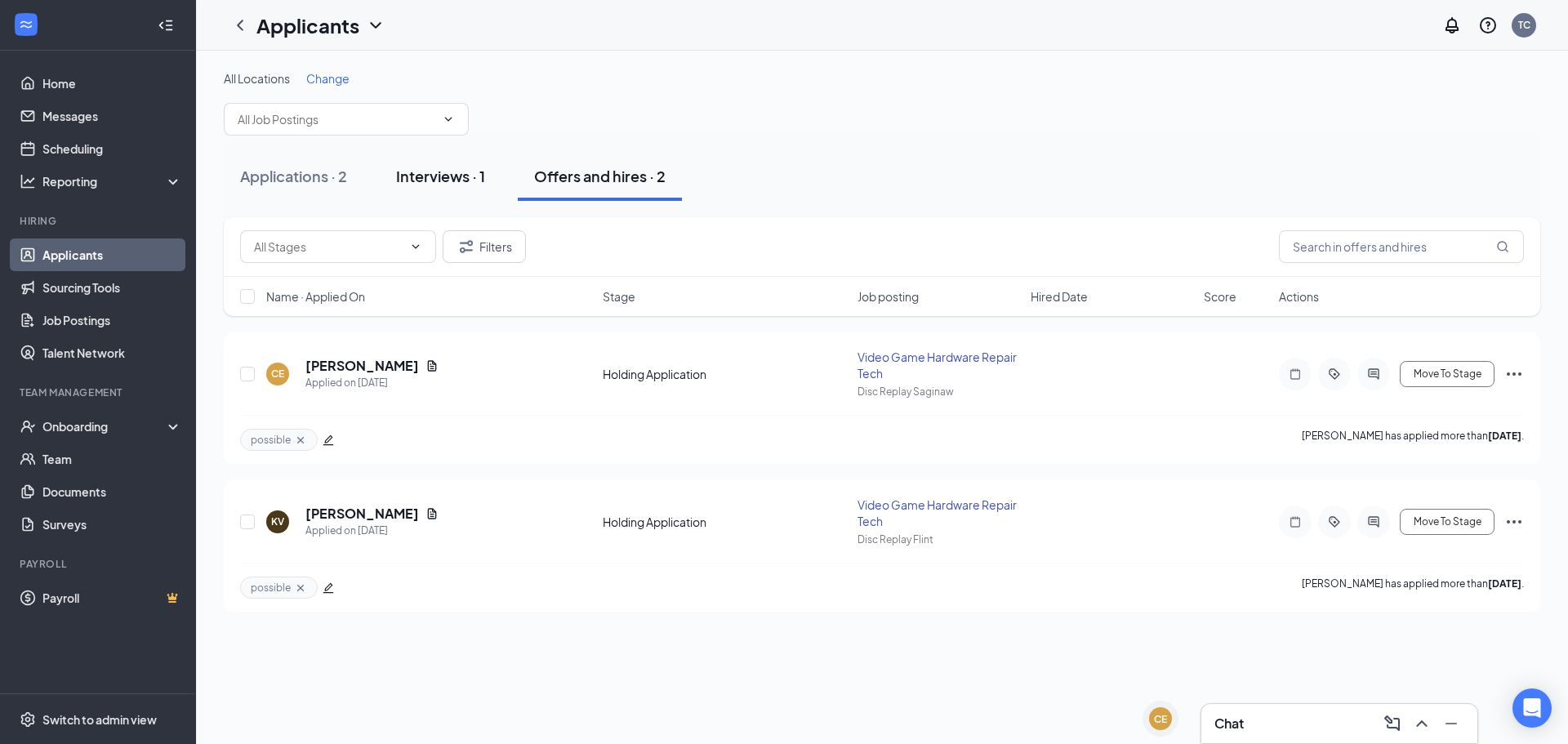
click at [433, 192] on button "Interviews · 1" at bounding box center [440, 176] width 122 height 49
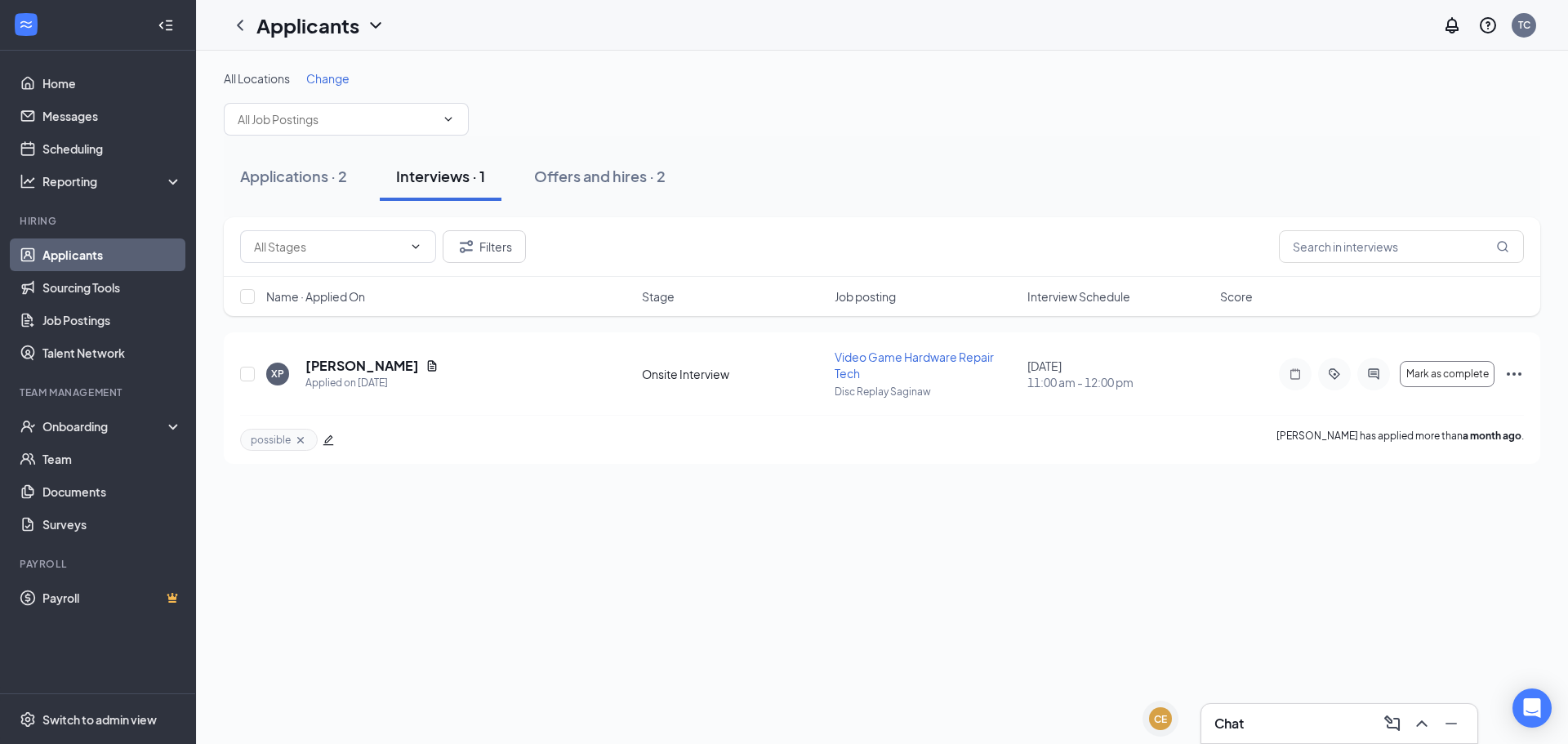
click at [1262, 725] on div "Chat" at bounding box center [1339, 724] width 250 height 26
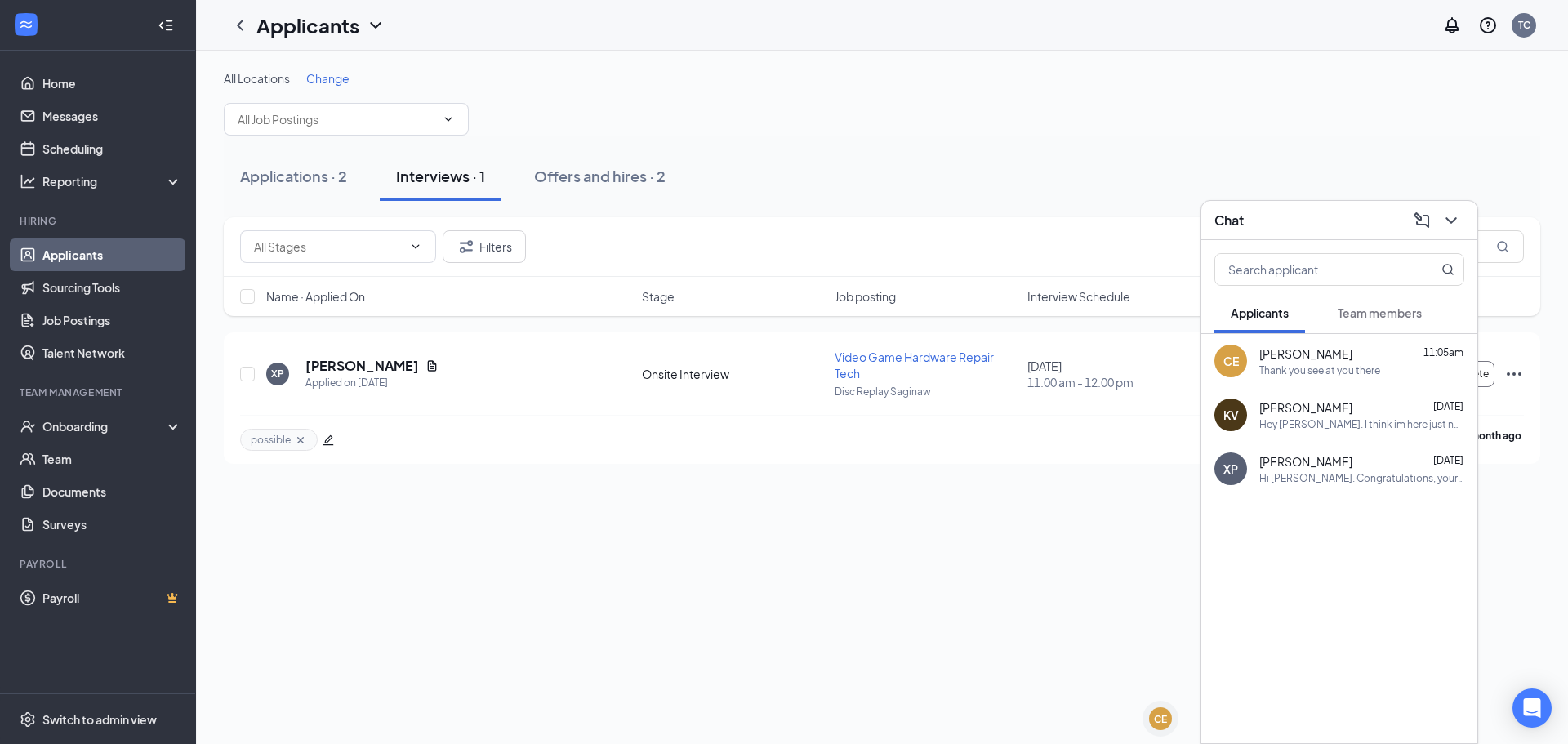
click at [1298, 365] on div "Thank you see at you there" at bounding box center [1319, 371] width 121 height 14
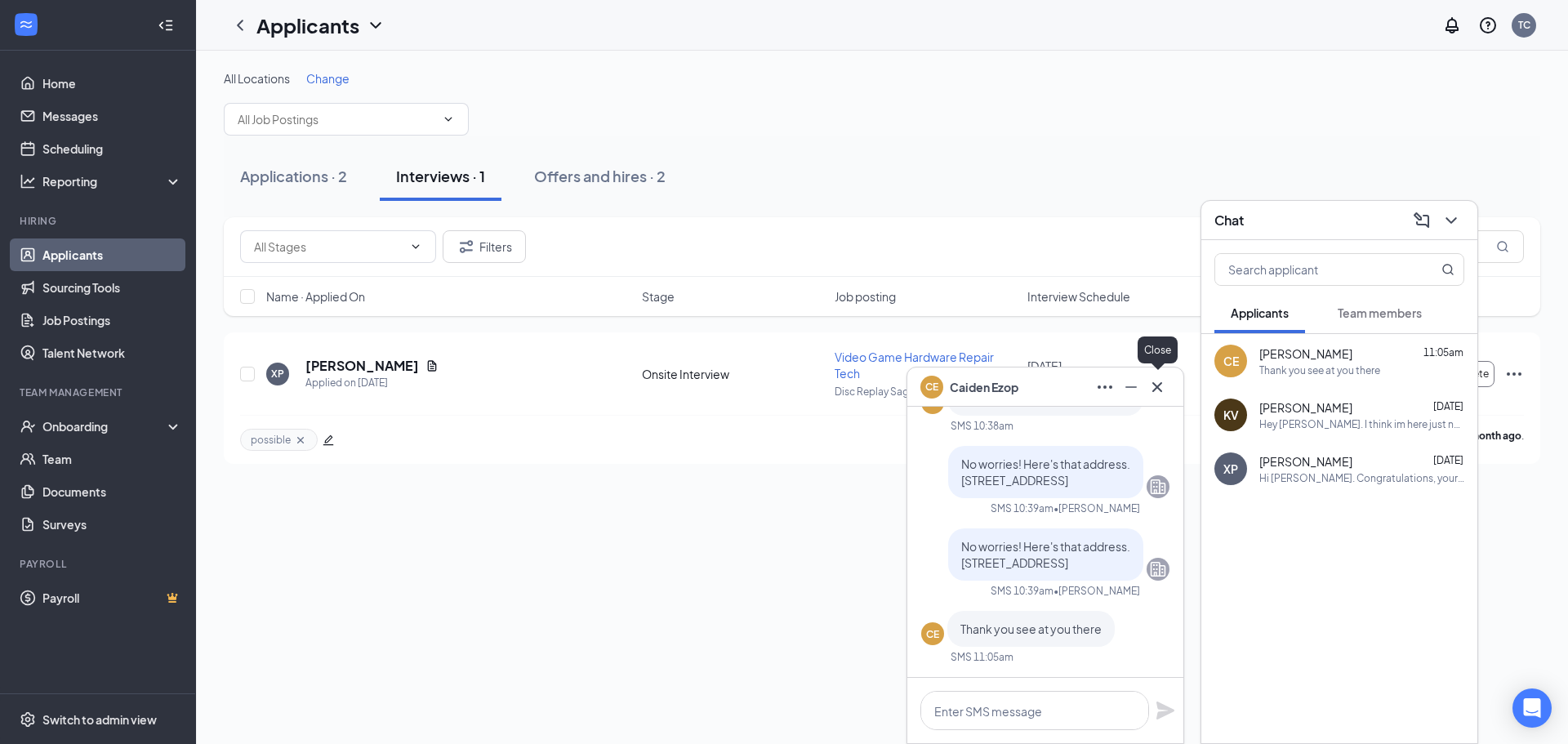
click at [1166, 385] on icon "Cross" at bounding box center [1157, 387] width 19 height 19
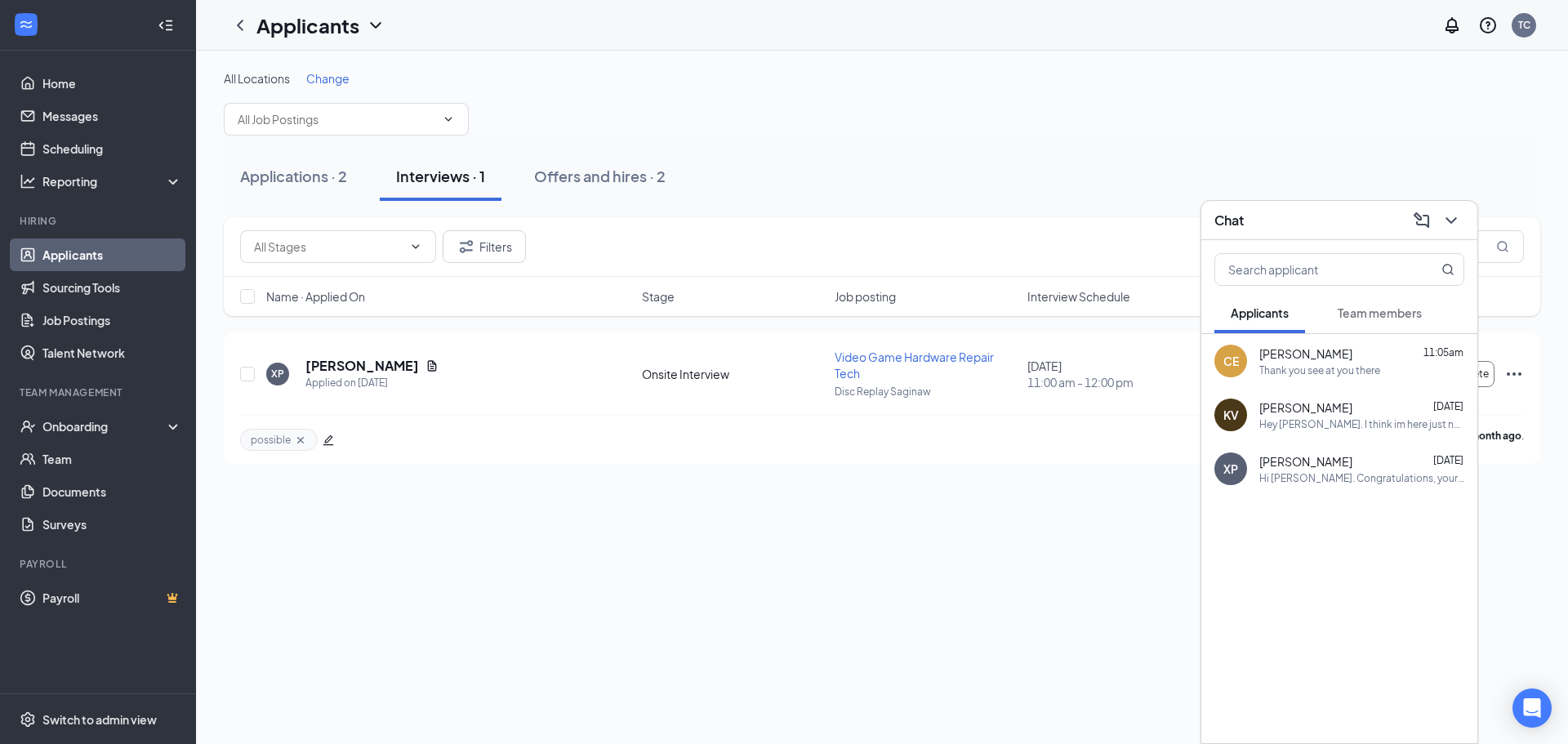
click at [824, 515] on div "All Locations Change Applications · 2 Interviews · 1 Offers and hires · 2 Filte…" at bounding box center [882, 397] width 1372 height 693
click at [1341, 217] on div "Chat" at bounding box center [1339, 220] width 250 height 25
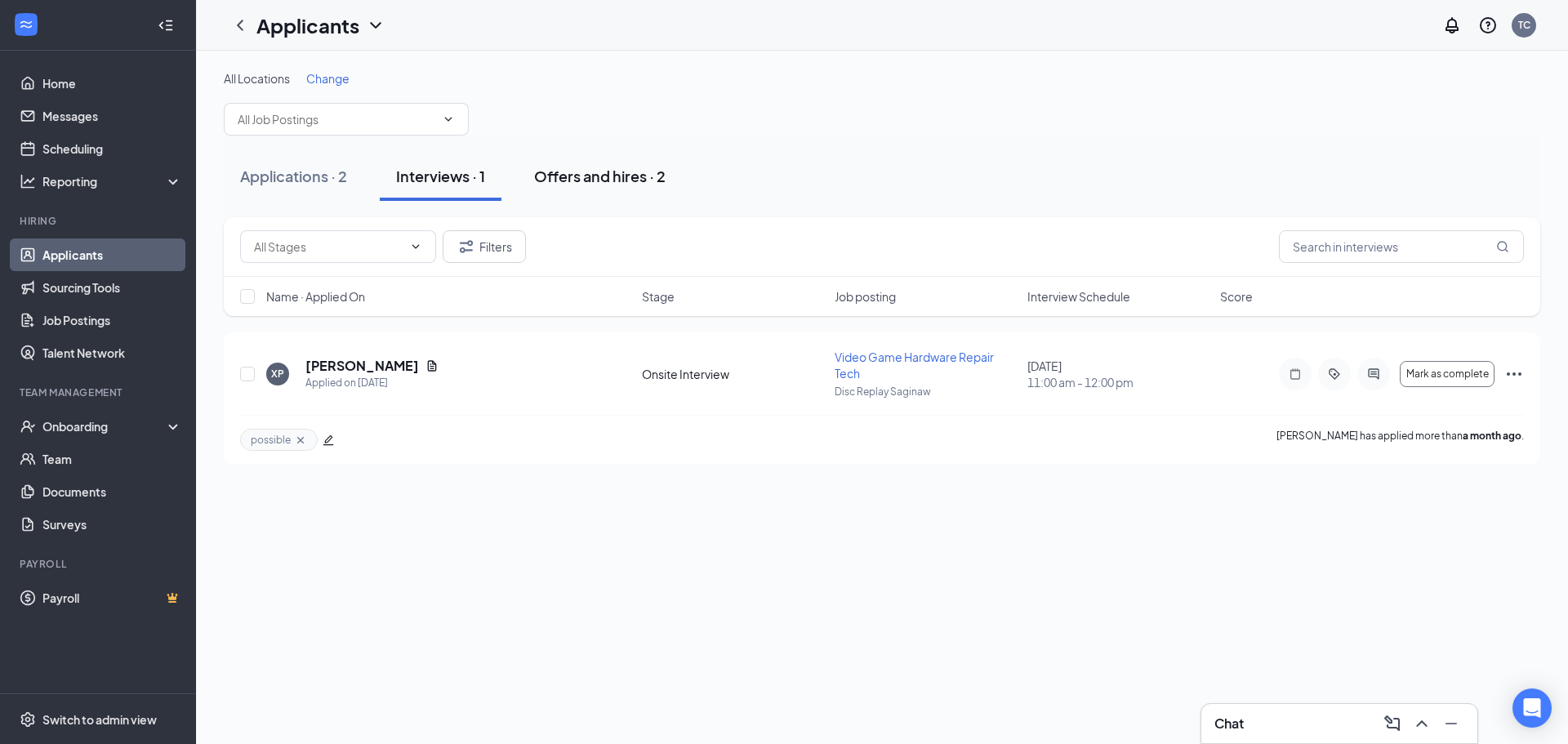
click at [598, 154] on button "Offers and hires · 2" at bounding box center [600, 176] width 164 height 49
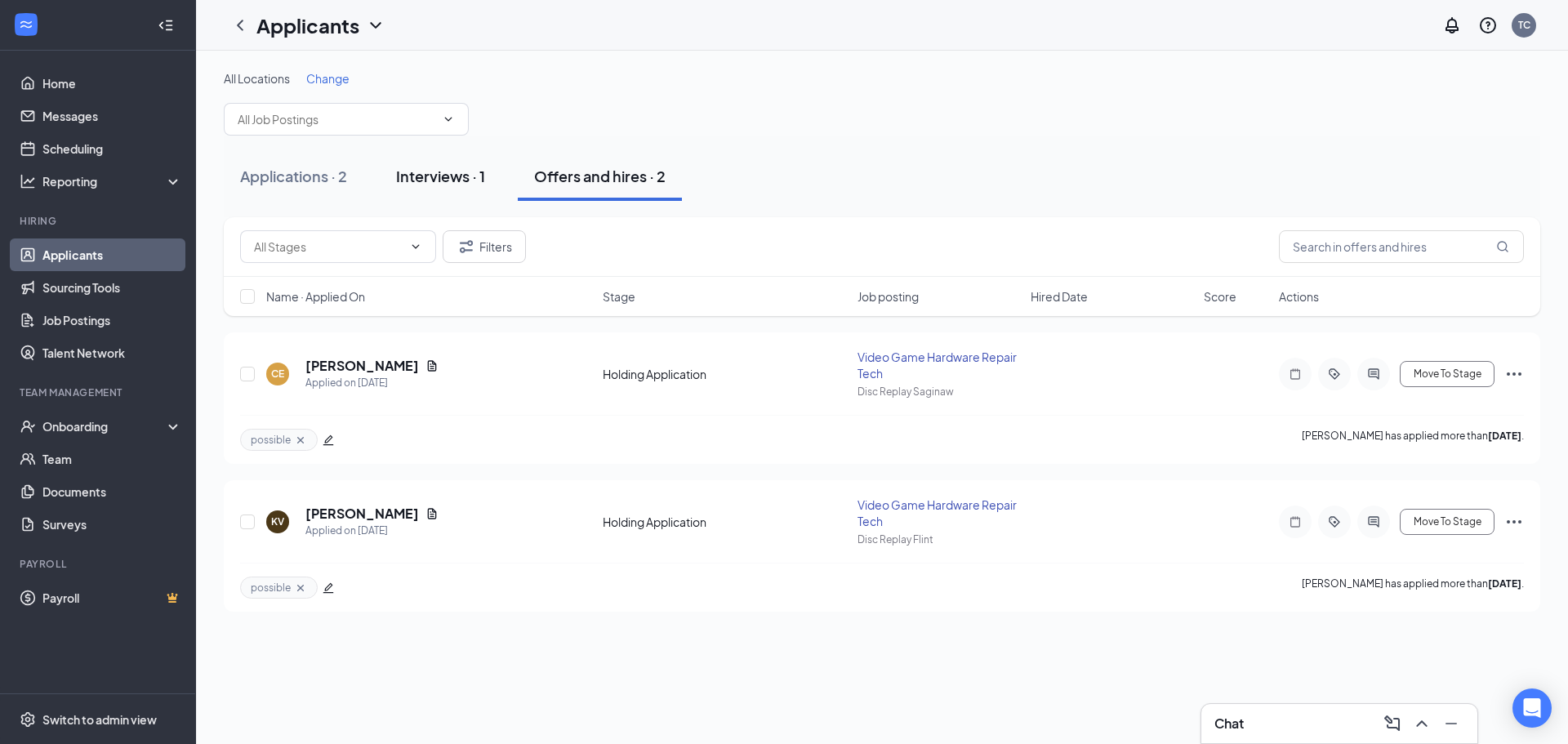
click at [444, 183] on div "Interviews · 1" at bounding box center [440, 175] width 89 height 20
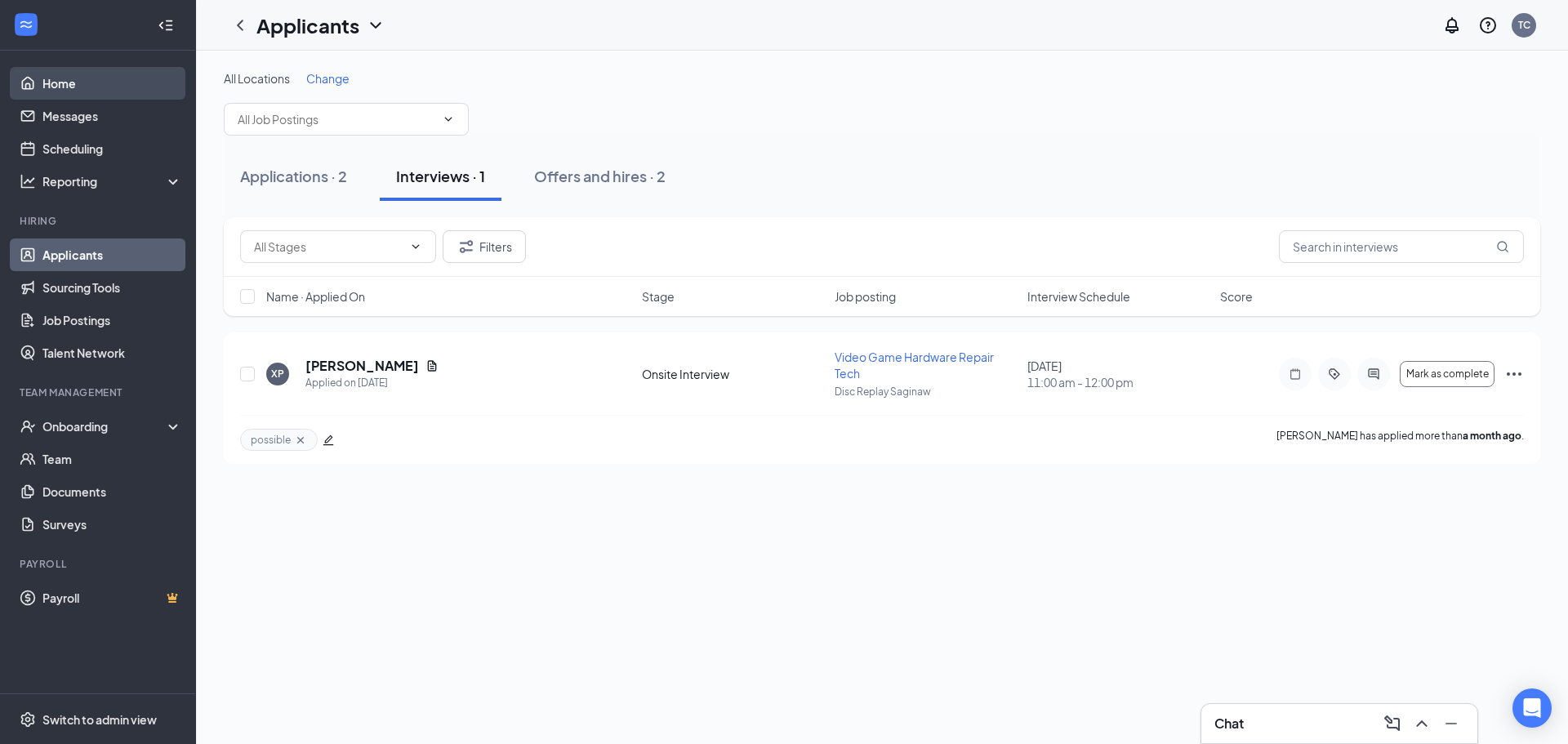
click at [120, 82] on link "Home" at bounding box center [112, 83] width 140 height 32
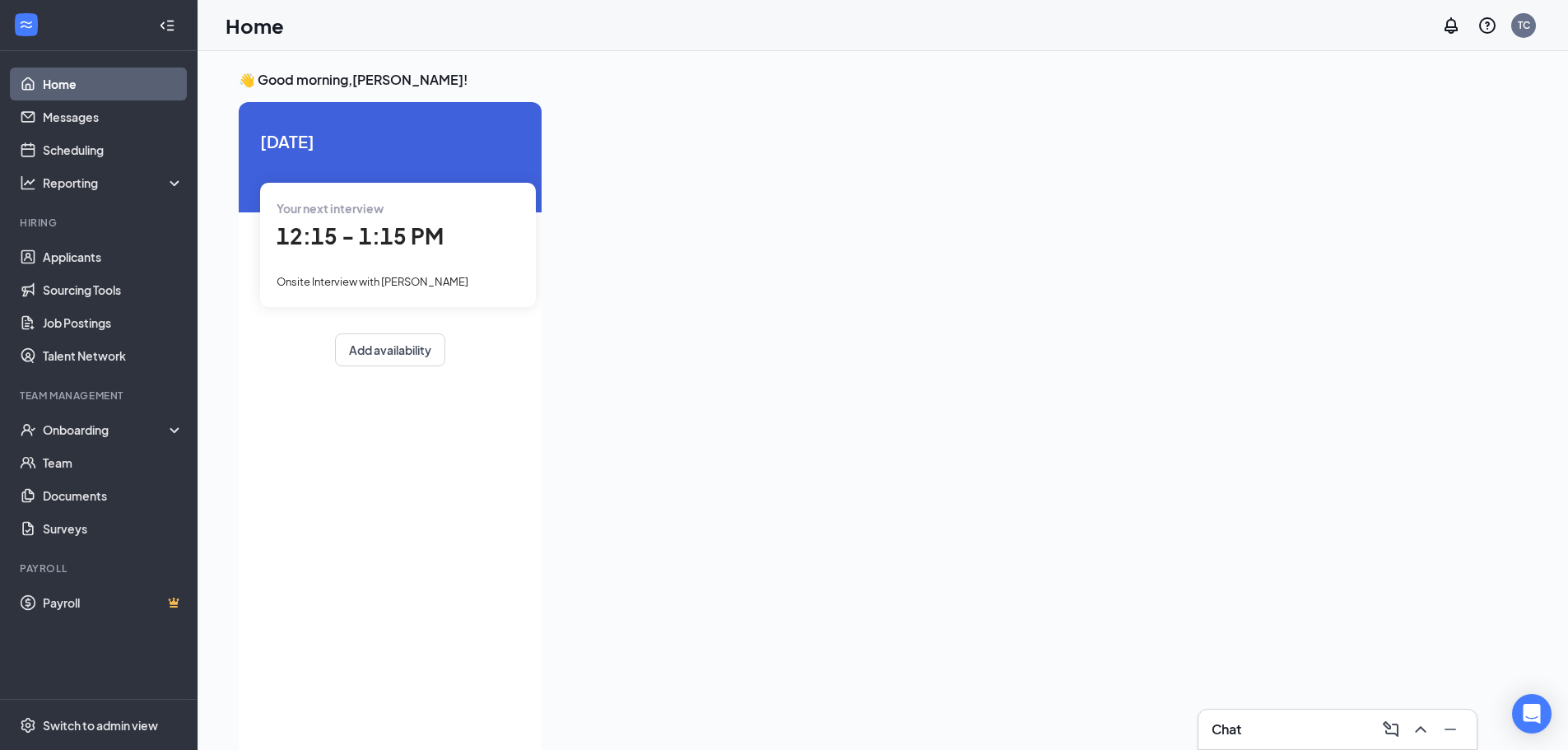
click at [19, 25] on div at bounding box center [26, 25] width 30 height 30
click at [32, 33] on icon "WorkstreamLogo" at bounding box center [26, 25] width 17 height 17
click at [67, 84] on link "Home" at bounding box center [113, 84] width 141 height 33
click at [96, 135] on link "Scheduling" at bounding box center [113, 149] width 141 height 33
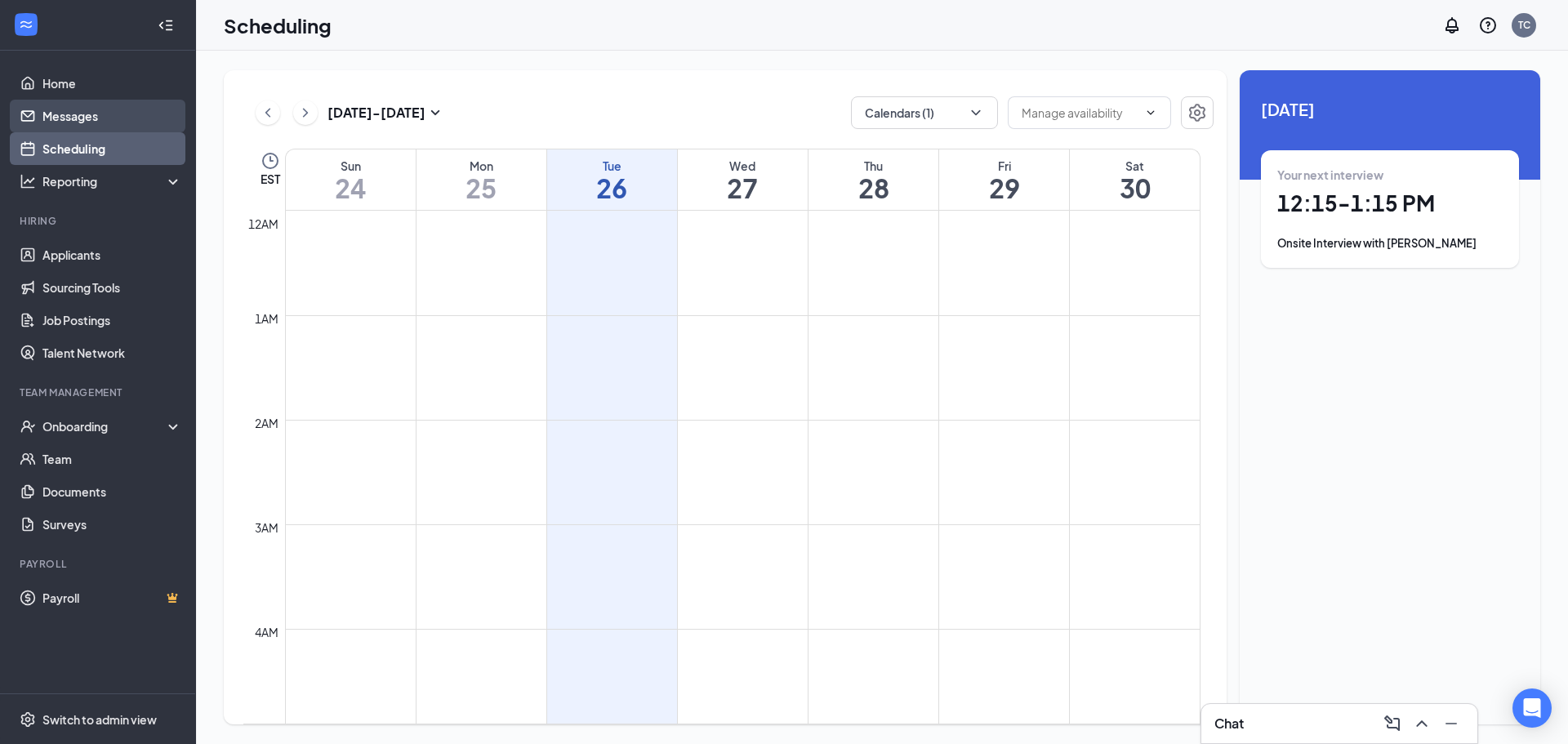
scroll to position [802, 0]
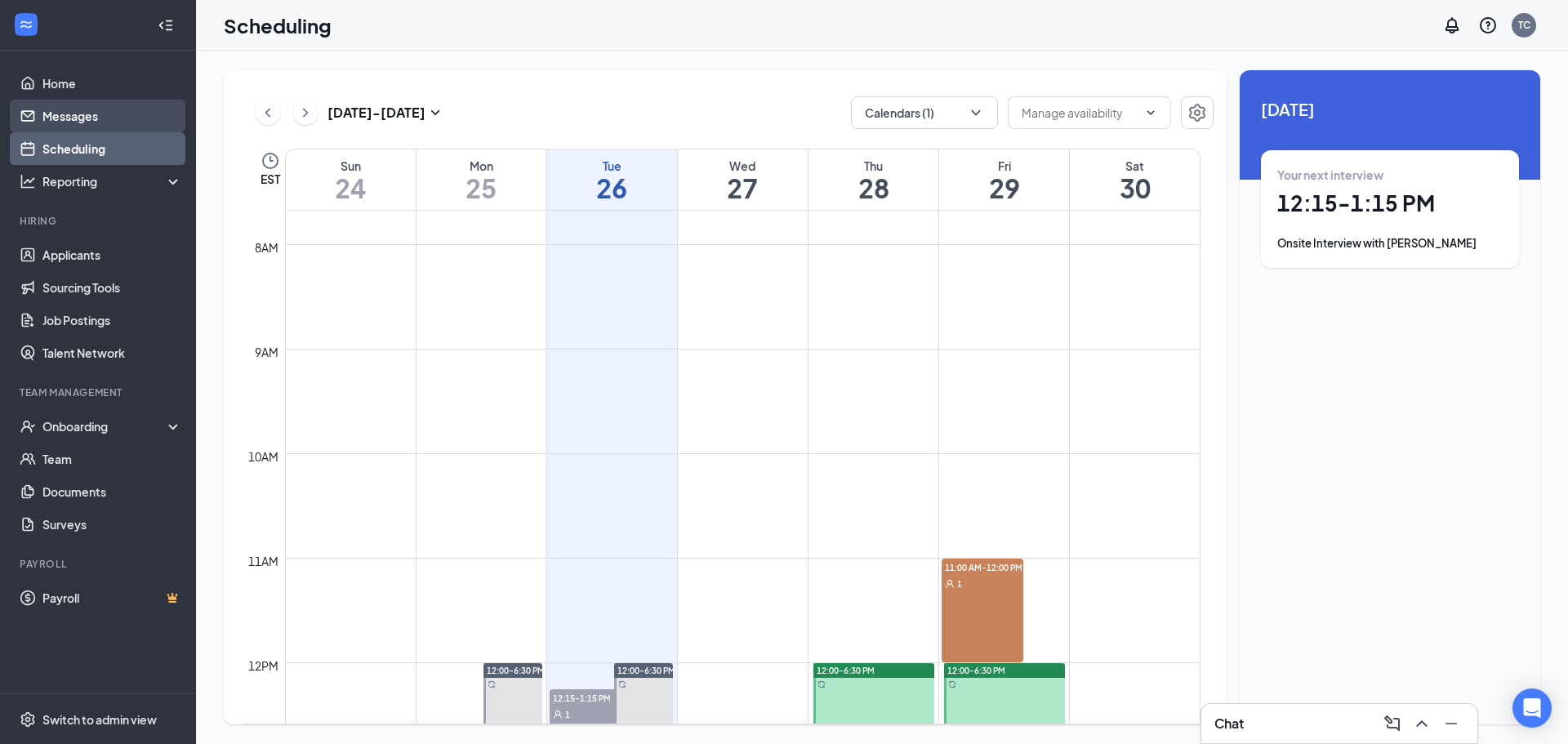
click at [98, 116] on link "Messages" at bounding box center [112, 115] width 140 height 32
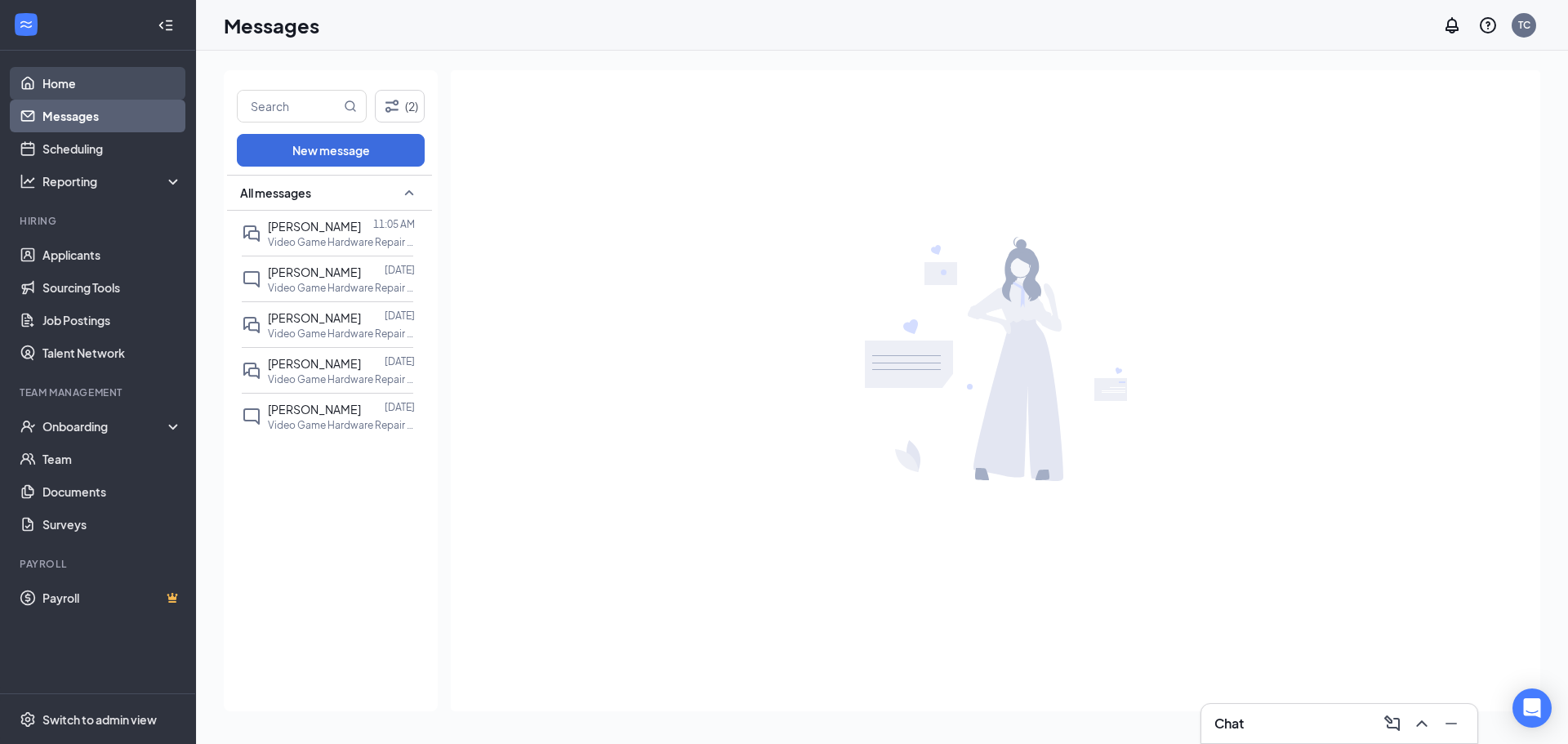
click at [92, 90] on link "Home" at bounding box center [112, 83] width 140 height 32
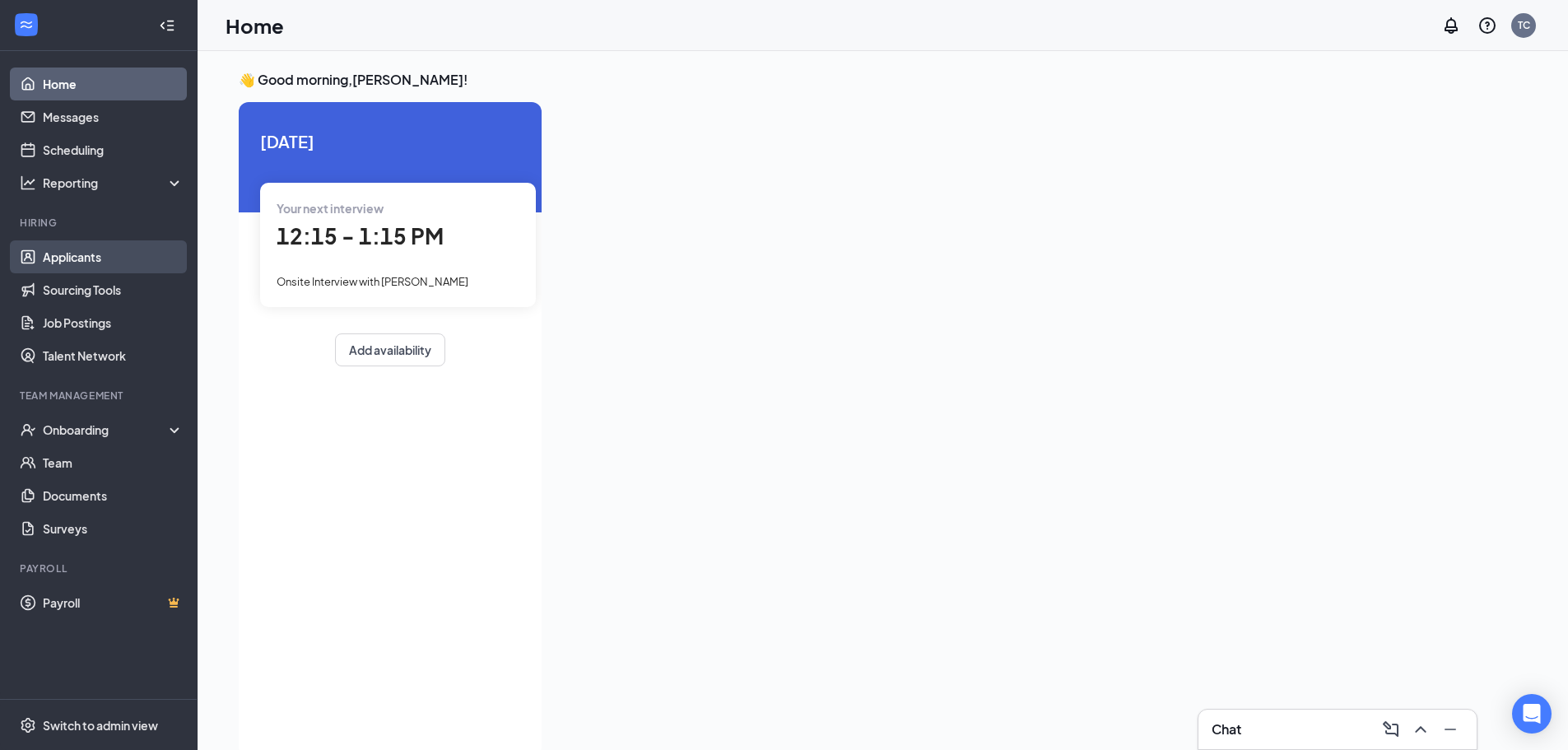
click at [91, 251] on link "Applicants" at bounding box center [113, 256] width 141 height 33
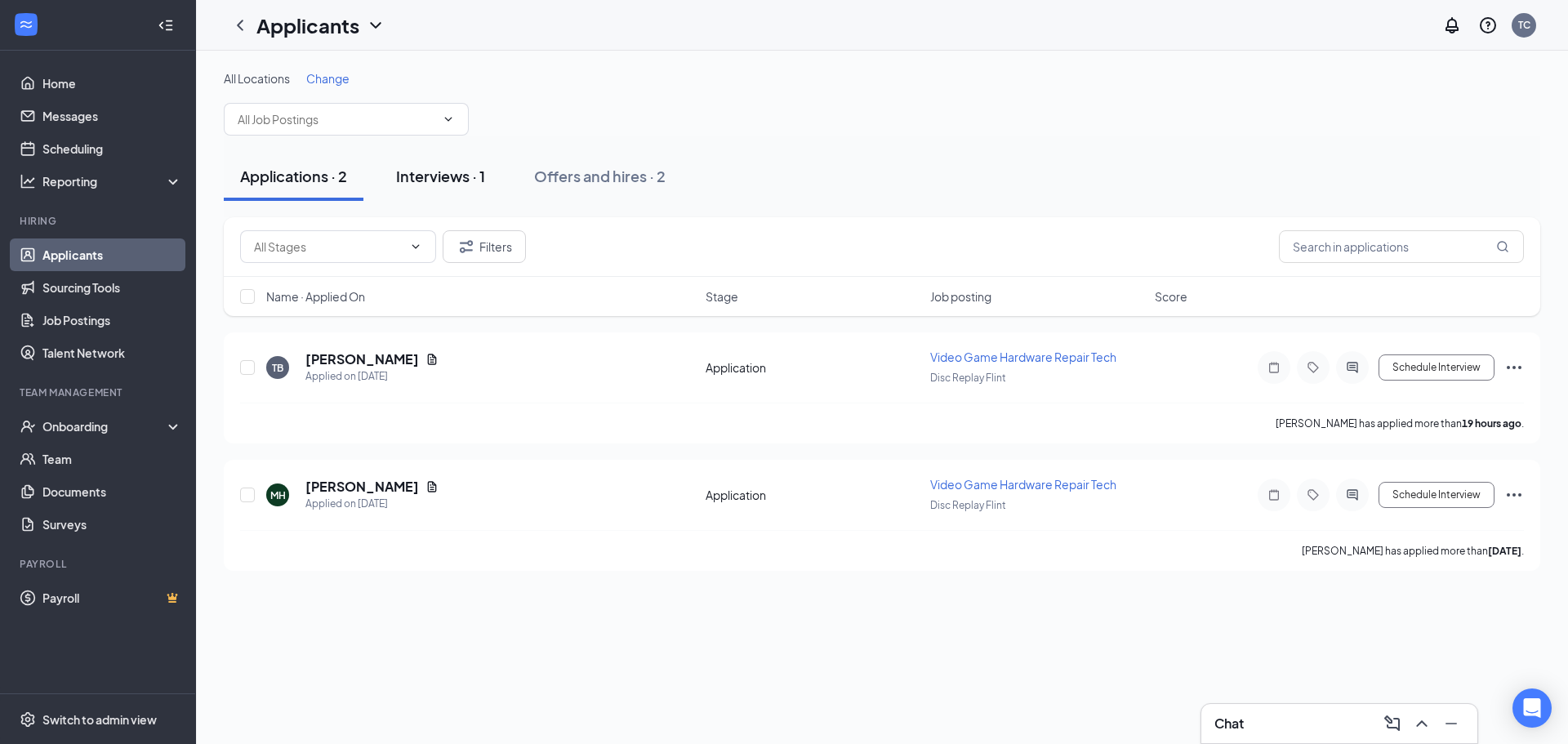
click at [407, 186] on button "Interviews · 1" at bounding box center [440, 176] width 122 height 49
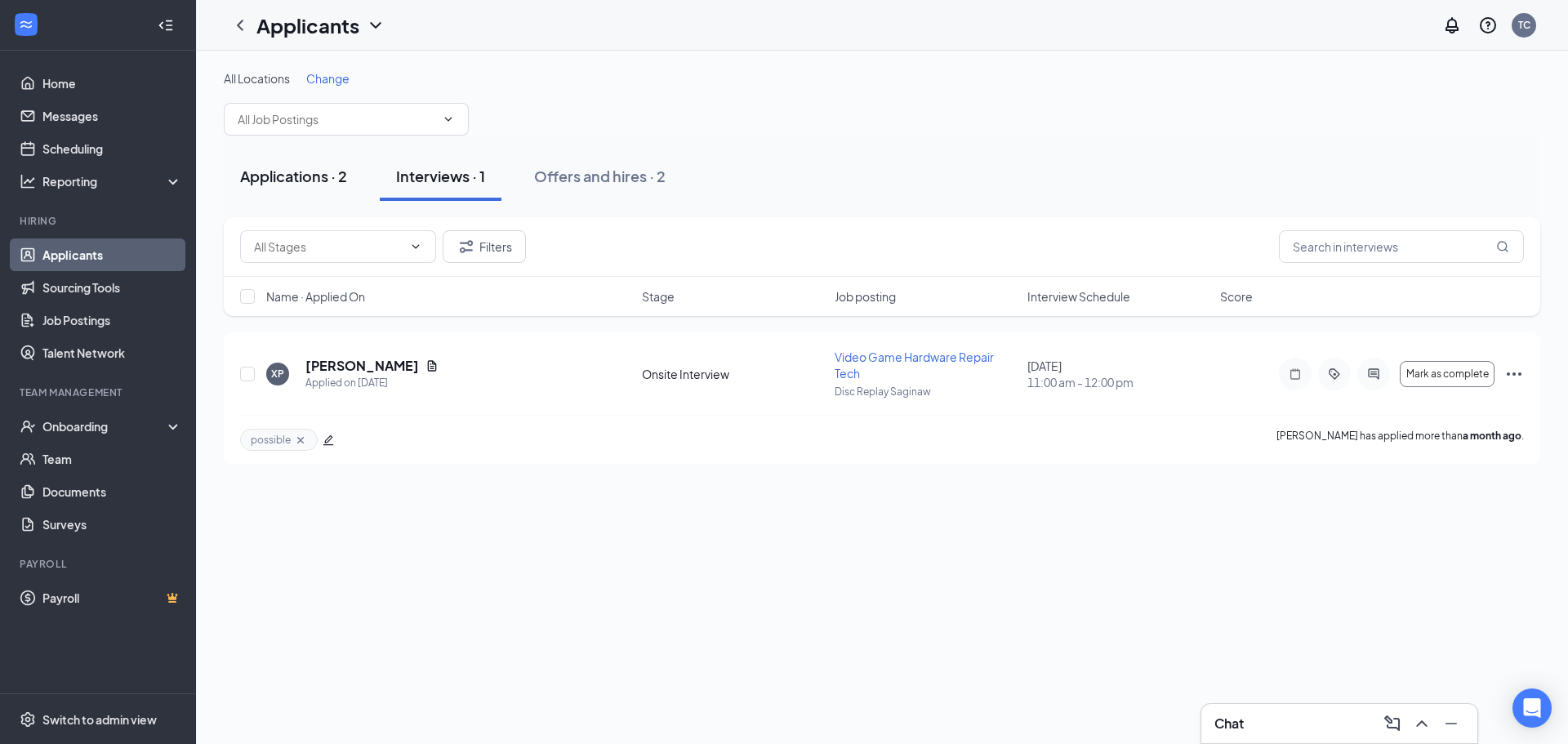
click at [308, 185] on div "Applications · 2" at bounding box center [293, 175] width 107 height 20
